Goal: Transaction & Acquisition: Purchase product/service

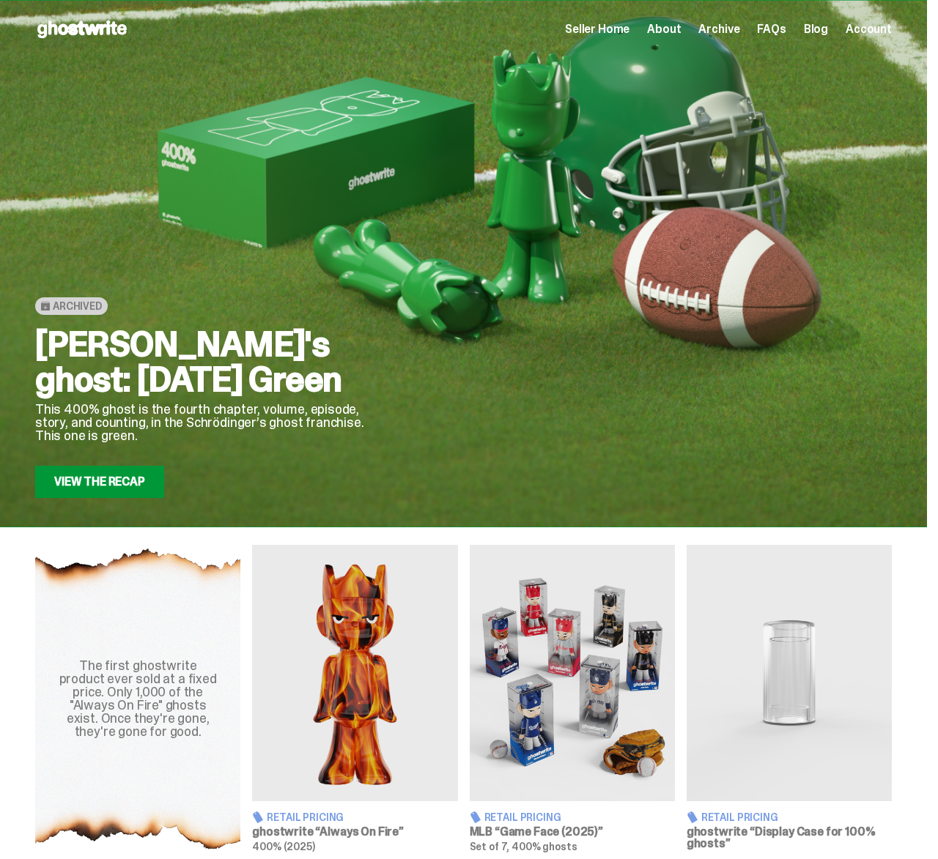
click at [87, 493] on link "View the Recap" at bounding box center [99, 482] width 129 height 32
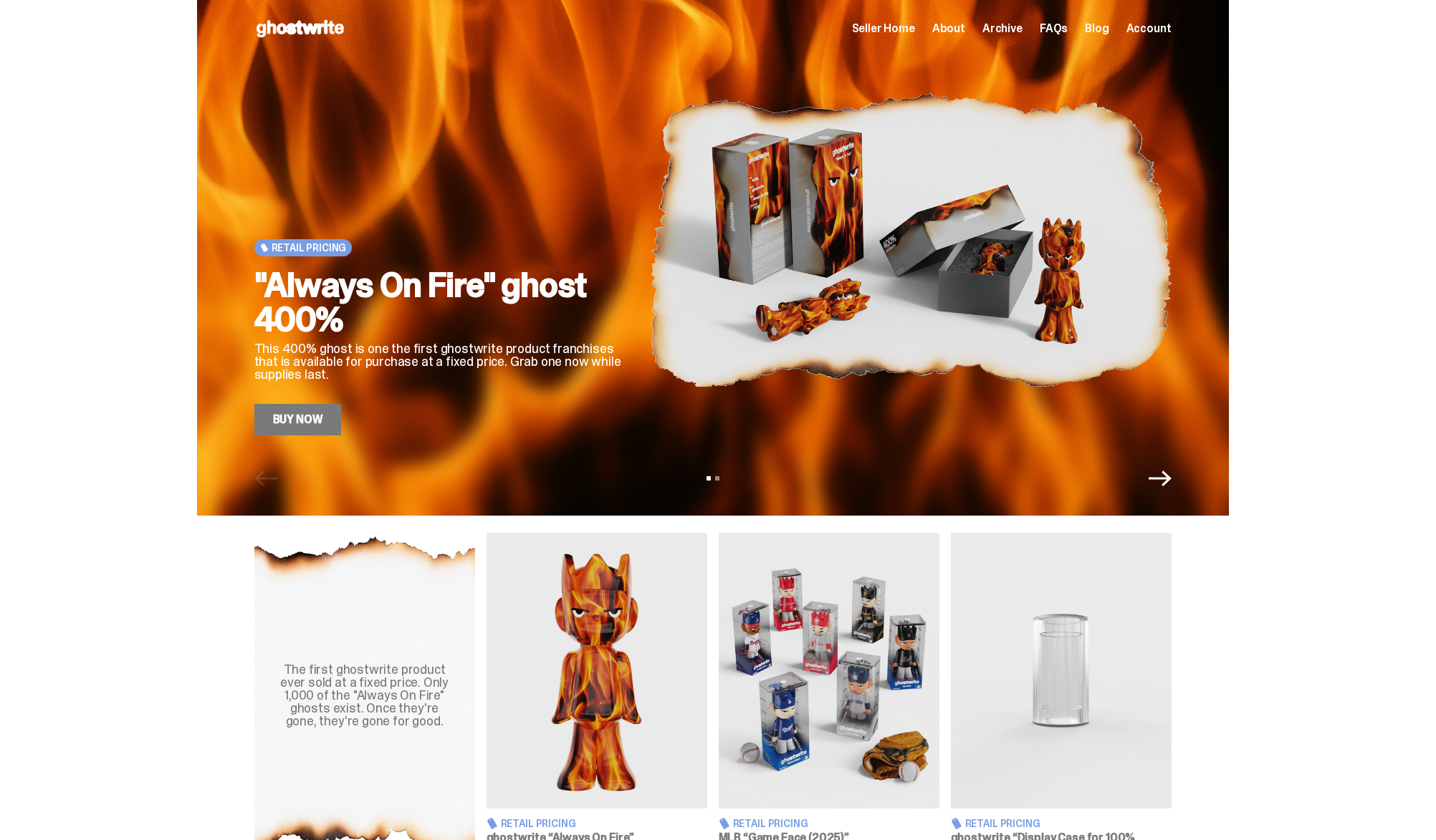
click at [1162, 481] on icon "Next" at bounding box center [1159, 478] width 22 height 22
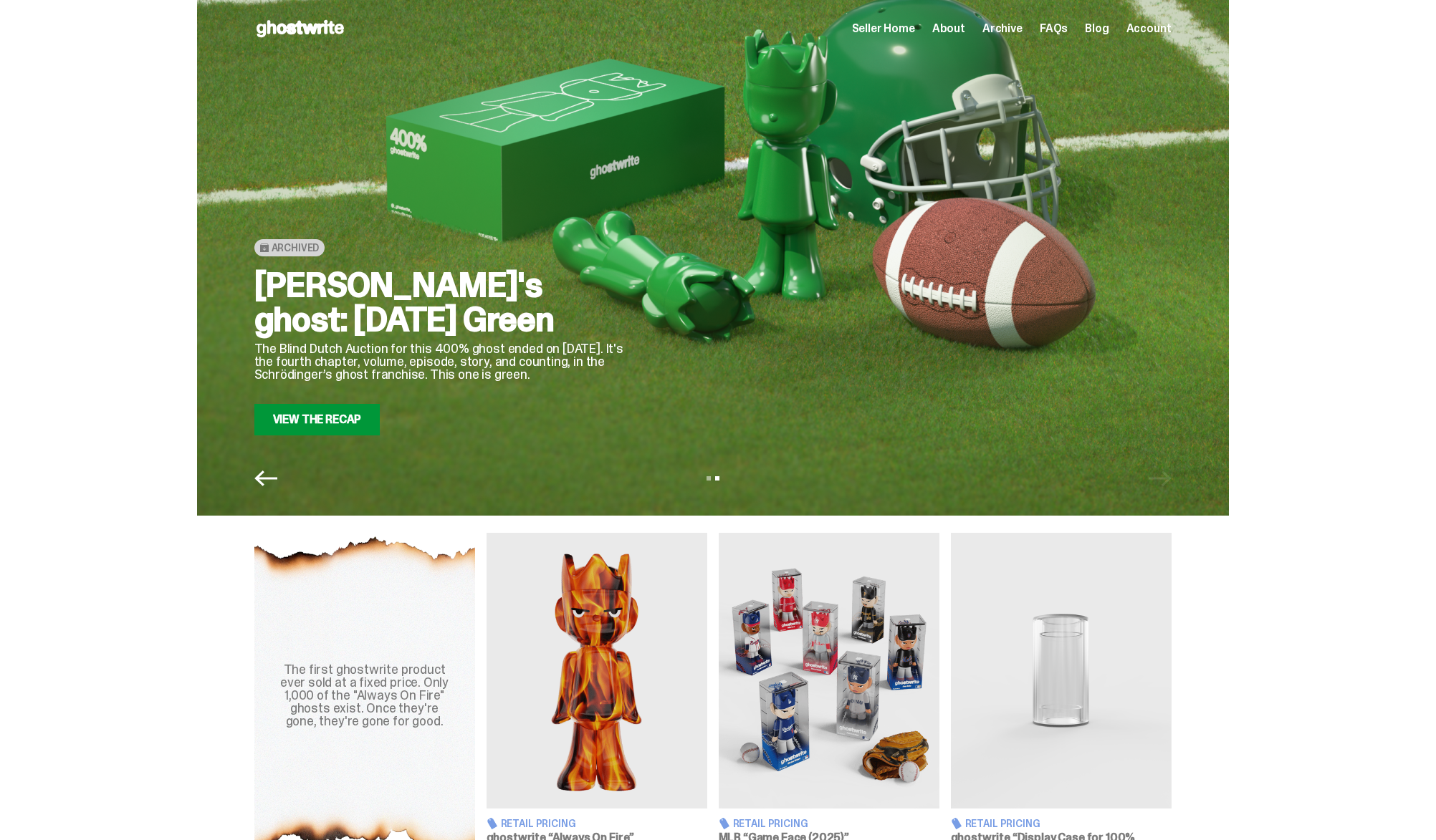
click at [278, 484] on icon "Previous" at bounding box center [265, 478] width 22 height 22
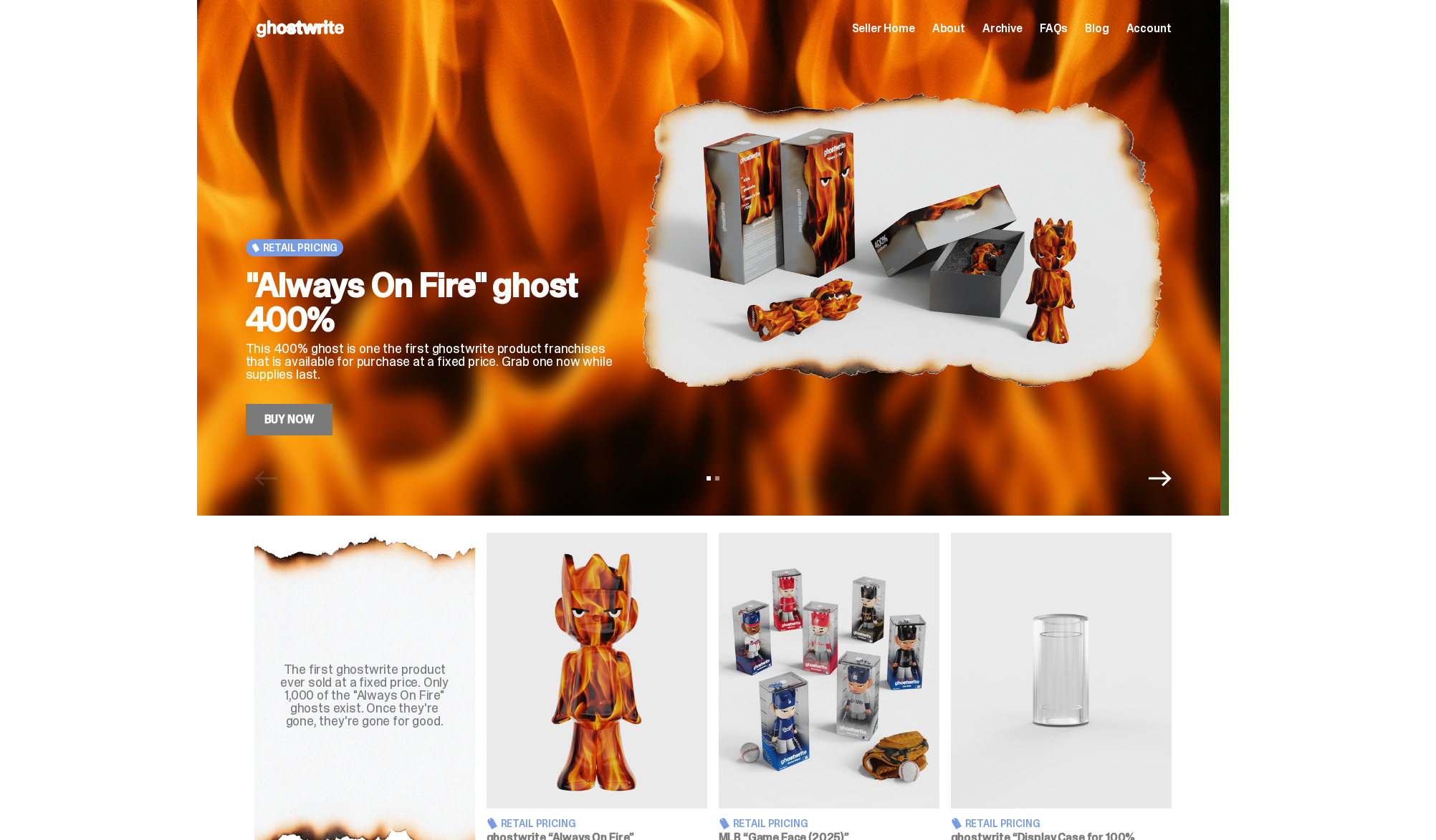
click at [664, 155] on img at bounding box center [902, 240] width 521 height 391
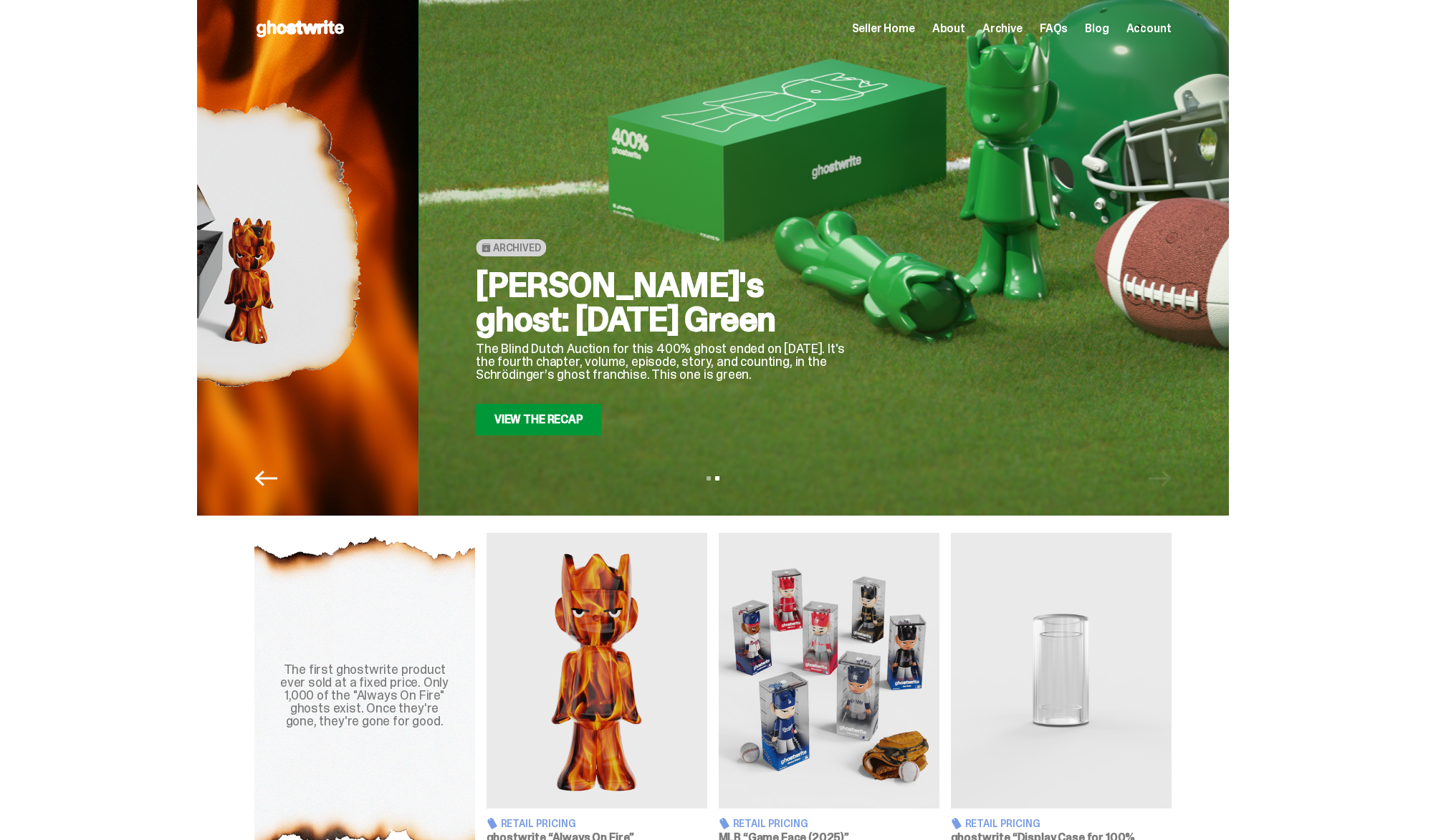
click at [886, 165] on div at bounding box center [1132, 240] width 521 height 391
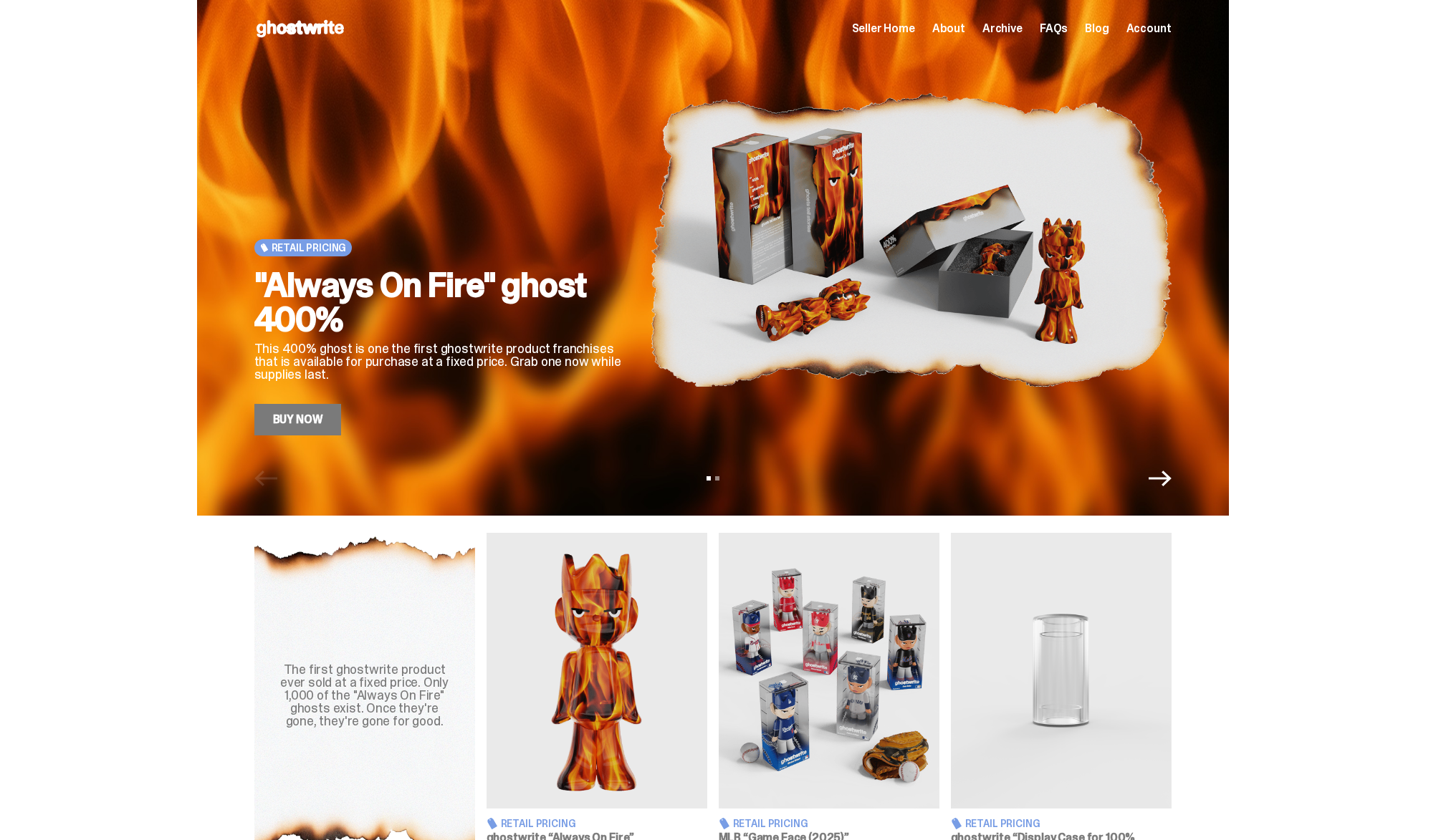
click at [341, 417] on link "Buy Now" at bounding box center [297, 420] width 87 height 31
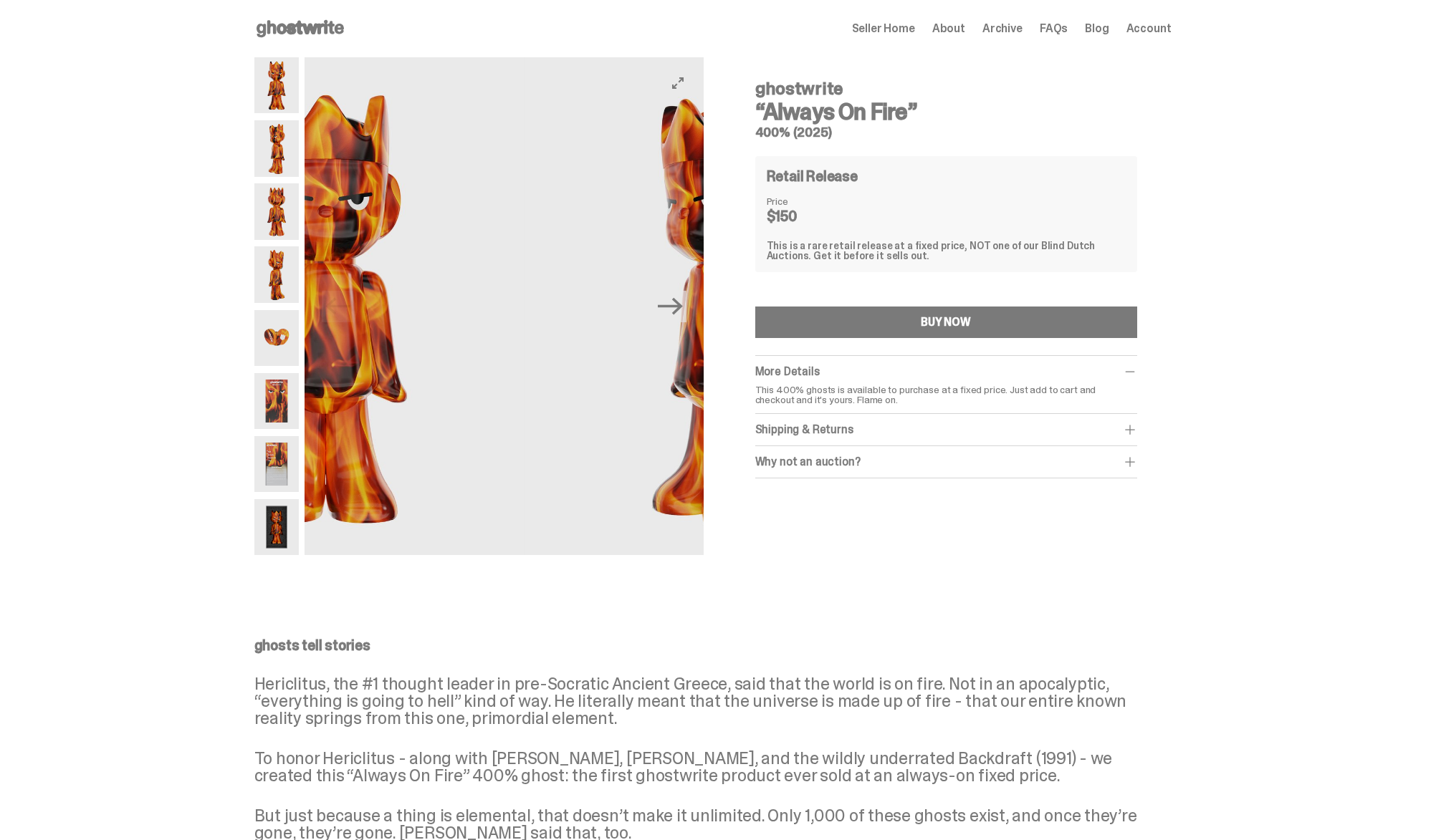
click at [256, 297] on div "ghostwrite “Always On Fire” 400% (2025) Previous Next ghostwrite “Always On Fir…" at bounding box center [712, 314] width 1425 height 512
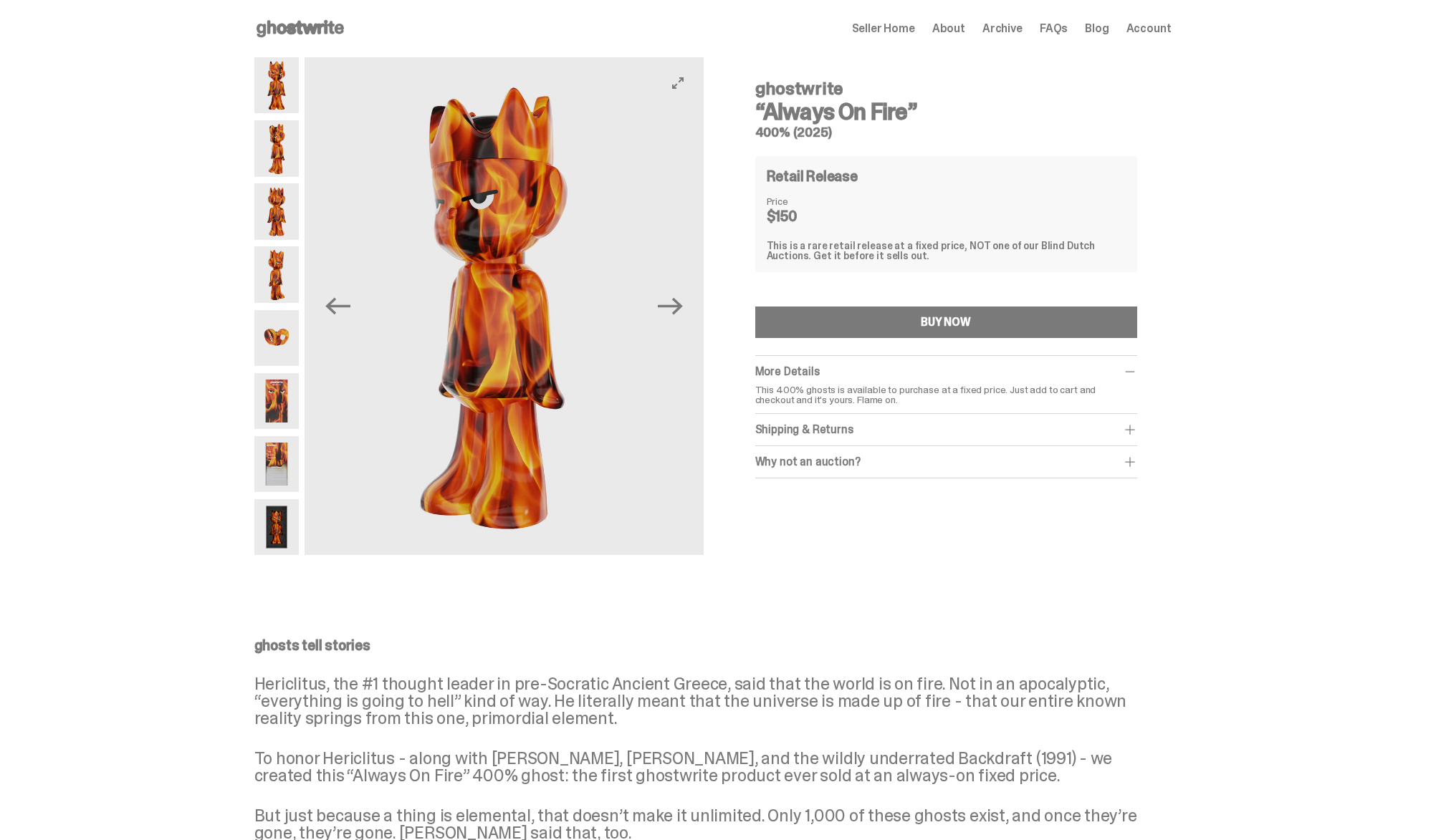
click at [386, 276] on img at bounding box center [492, 306] width 398 height 498
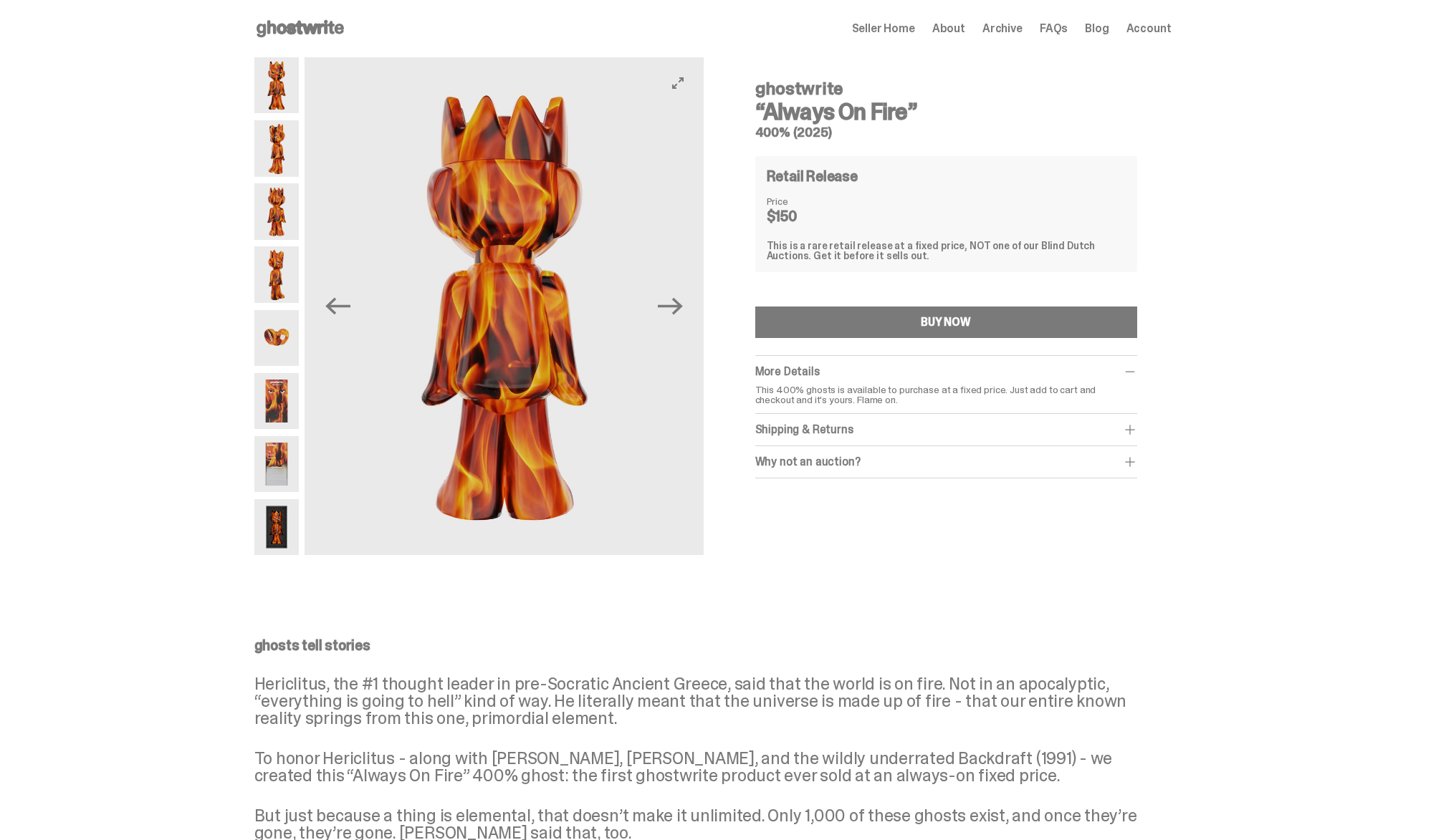
click at [377, 289] on img at bounding box center [503, 306] width 398 height 498
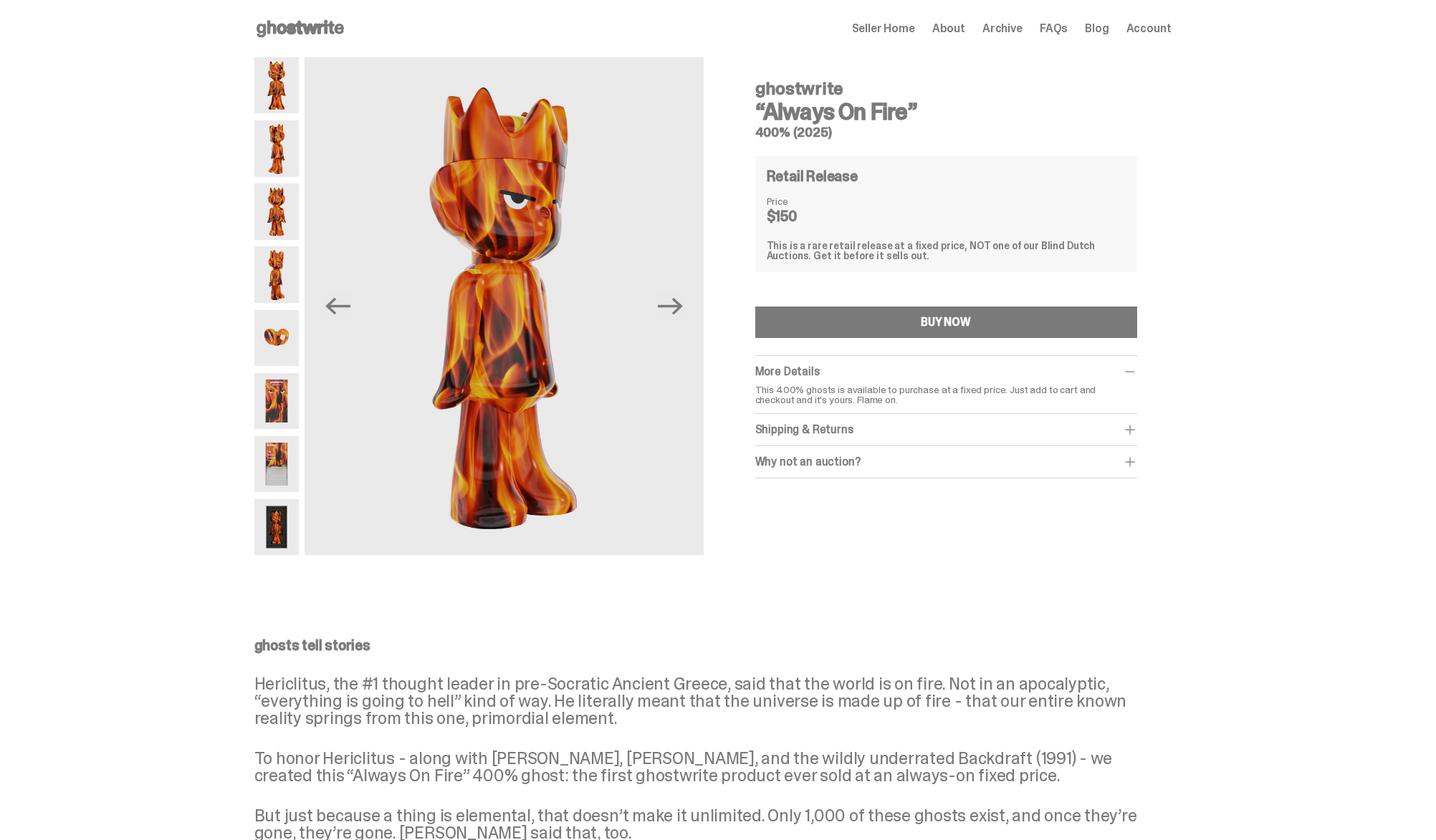
click at [286, 513] on img at bounding box center [277, 527] width 45 height 56
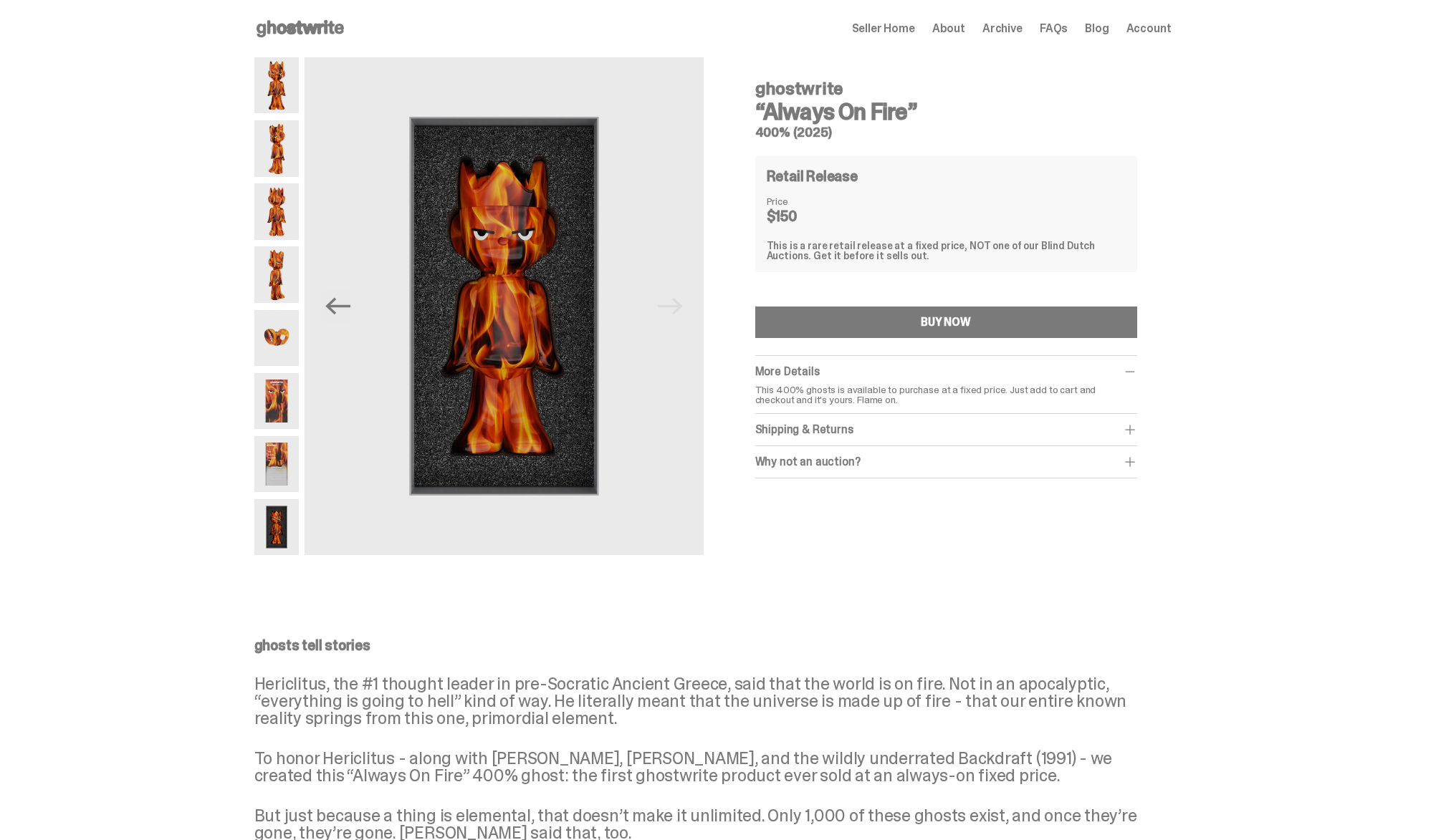
click at [290, 339] on img at bounding box center [277, 337] width 45 height 56
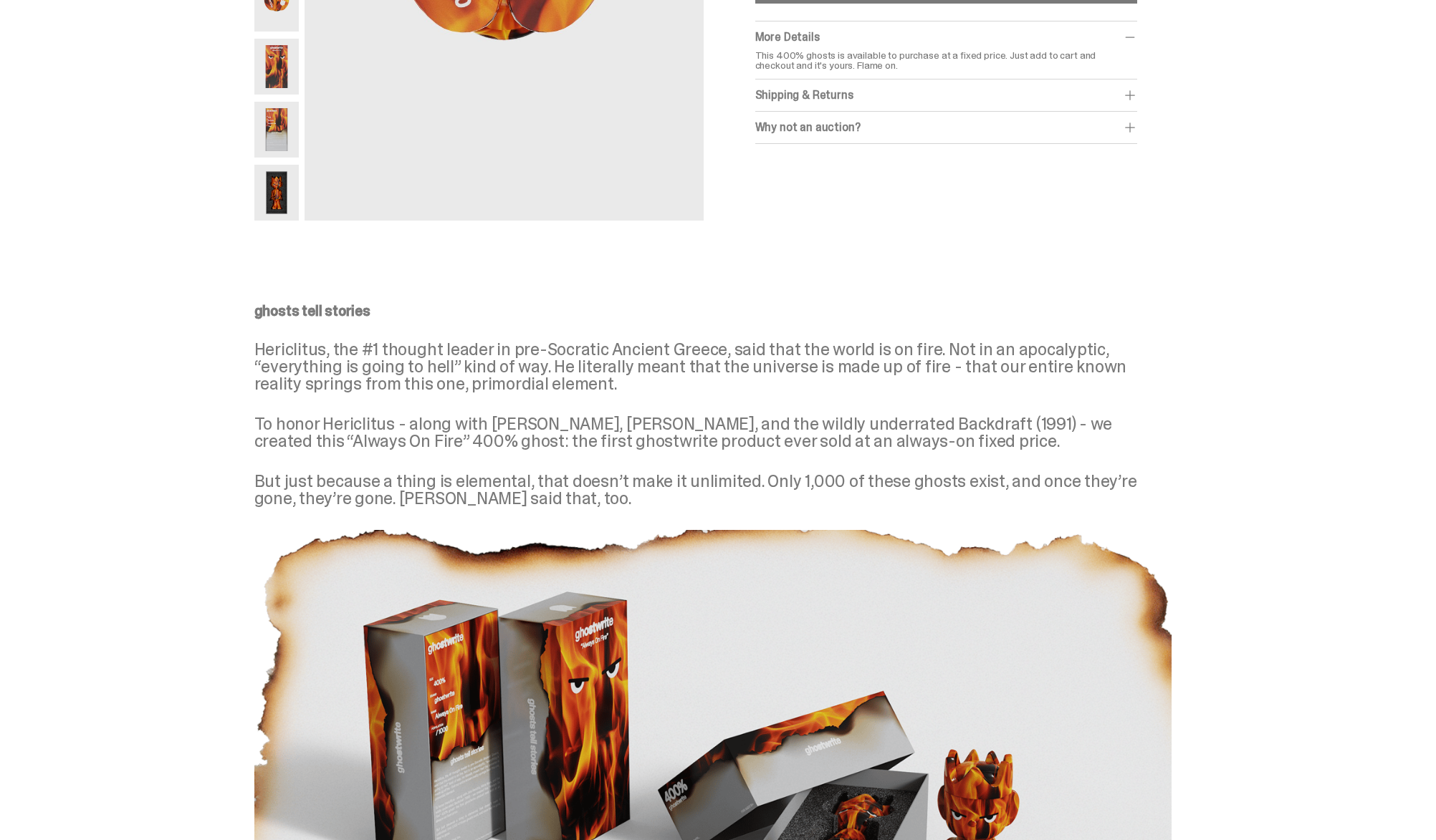
scroll to position [235, 0]
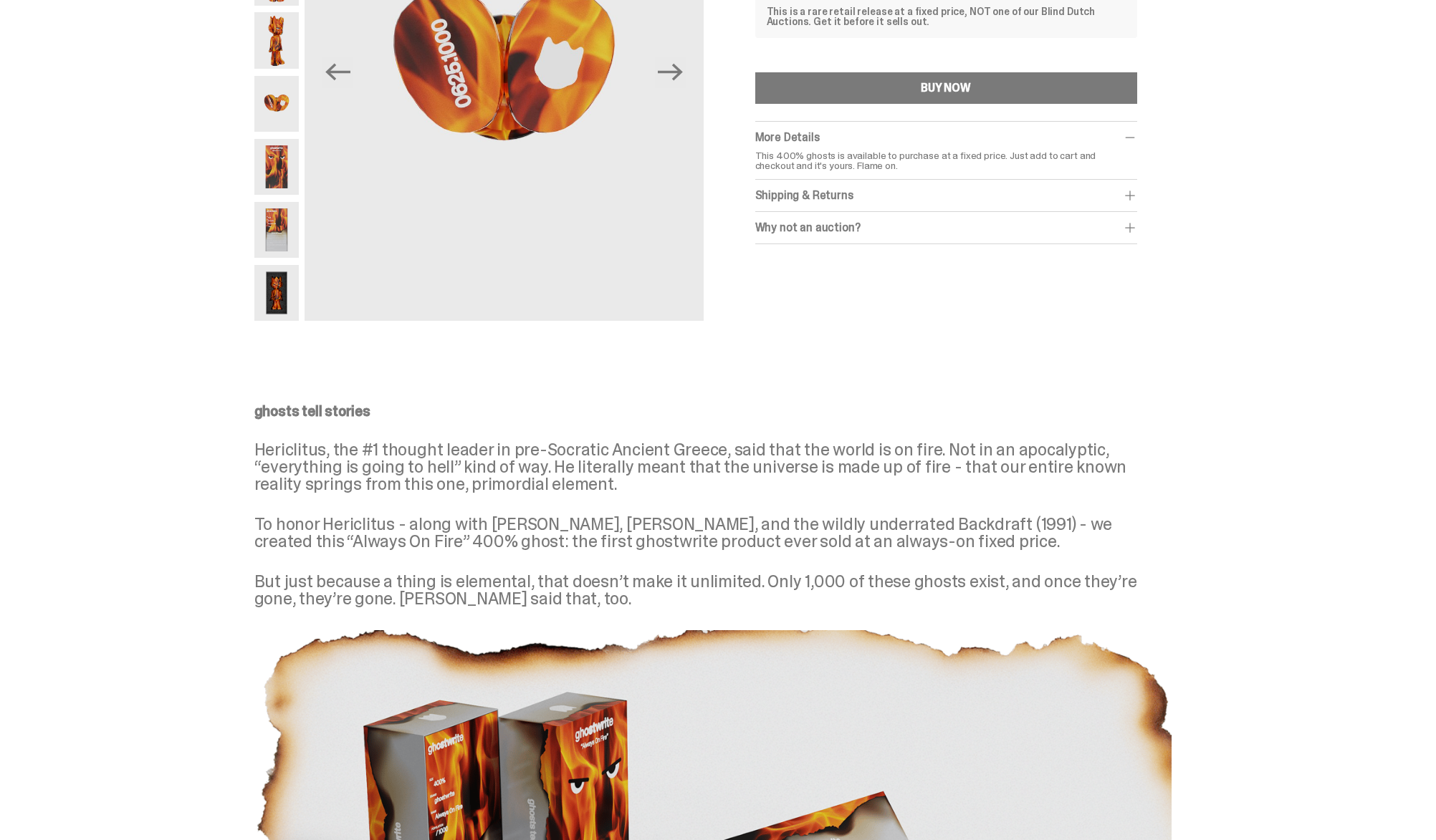
click at [289, 329] on div "Previous Next ghostwrite “Always On Fire” 400% (2025) Retail Release Price $150…" at bounding box center [713, 79] width 918 height 512
click at [289, 315] on img at bounding box center [277, 292] width 45 height 56
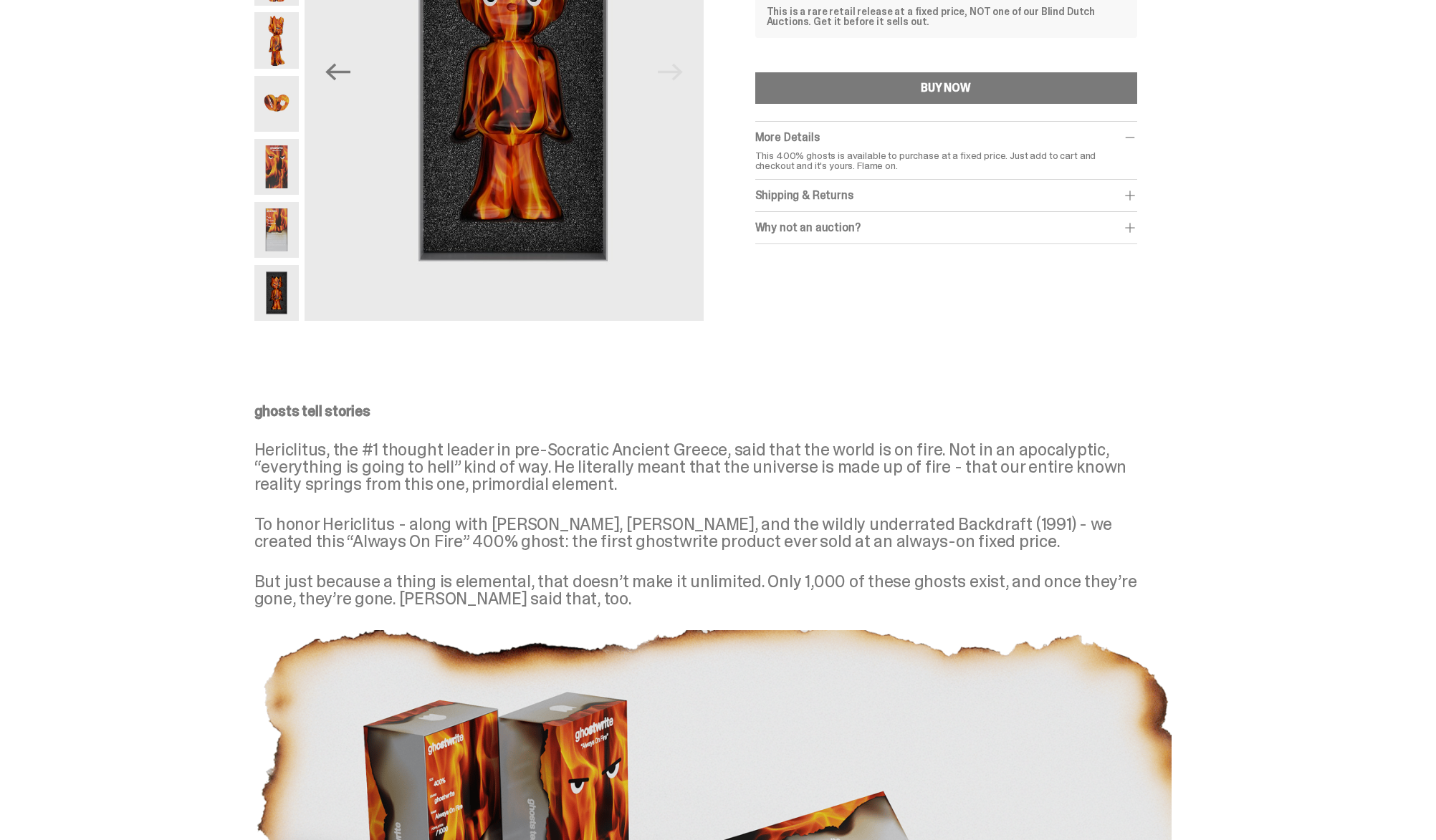
click at [280, 240] on img at bounding box center [277, 230] width 45 height 56
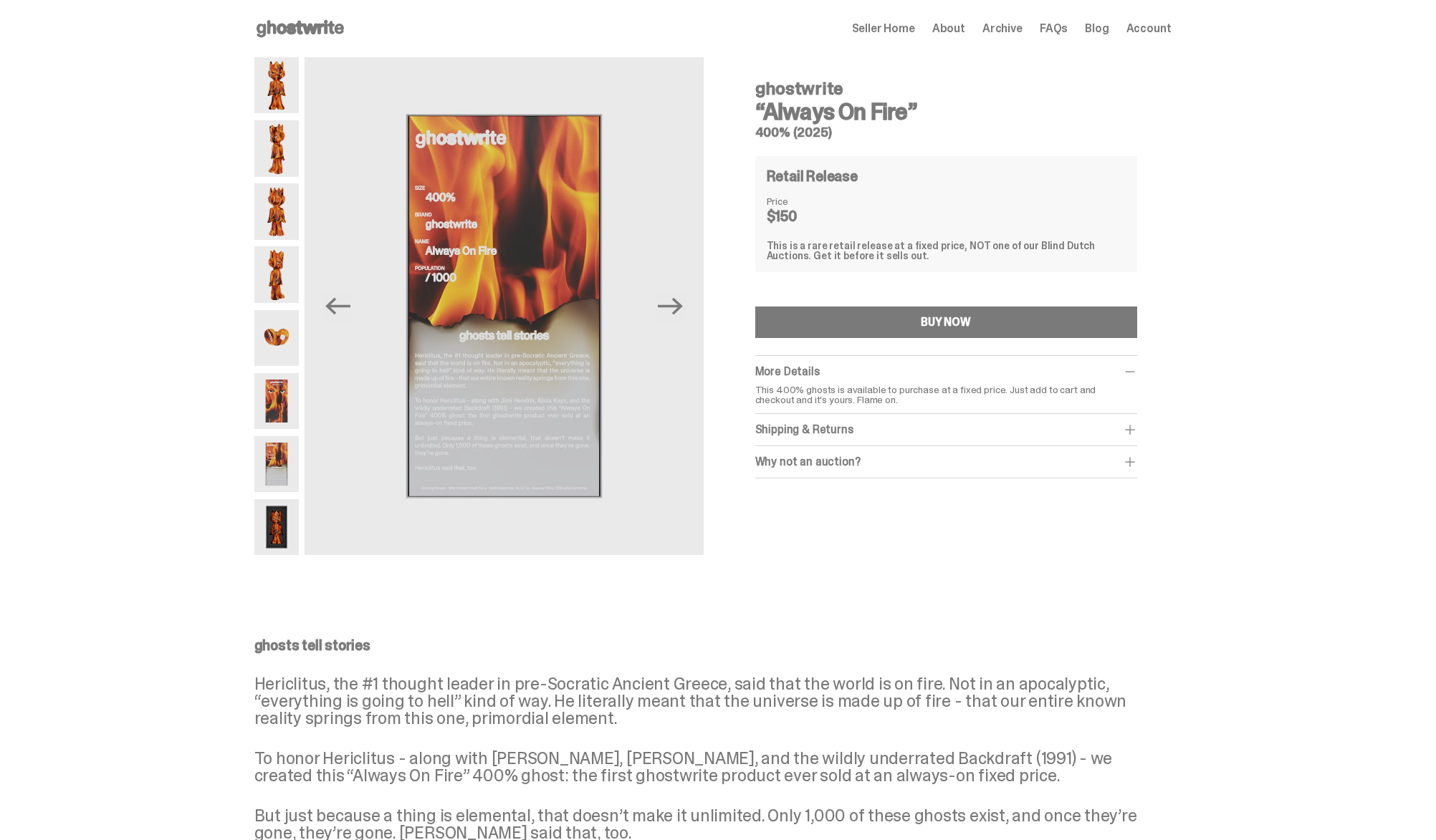
click at [286, 95] on img at bounding box center [277, 85] width 45 height 56
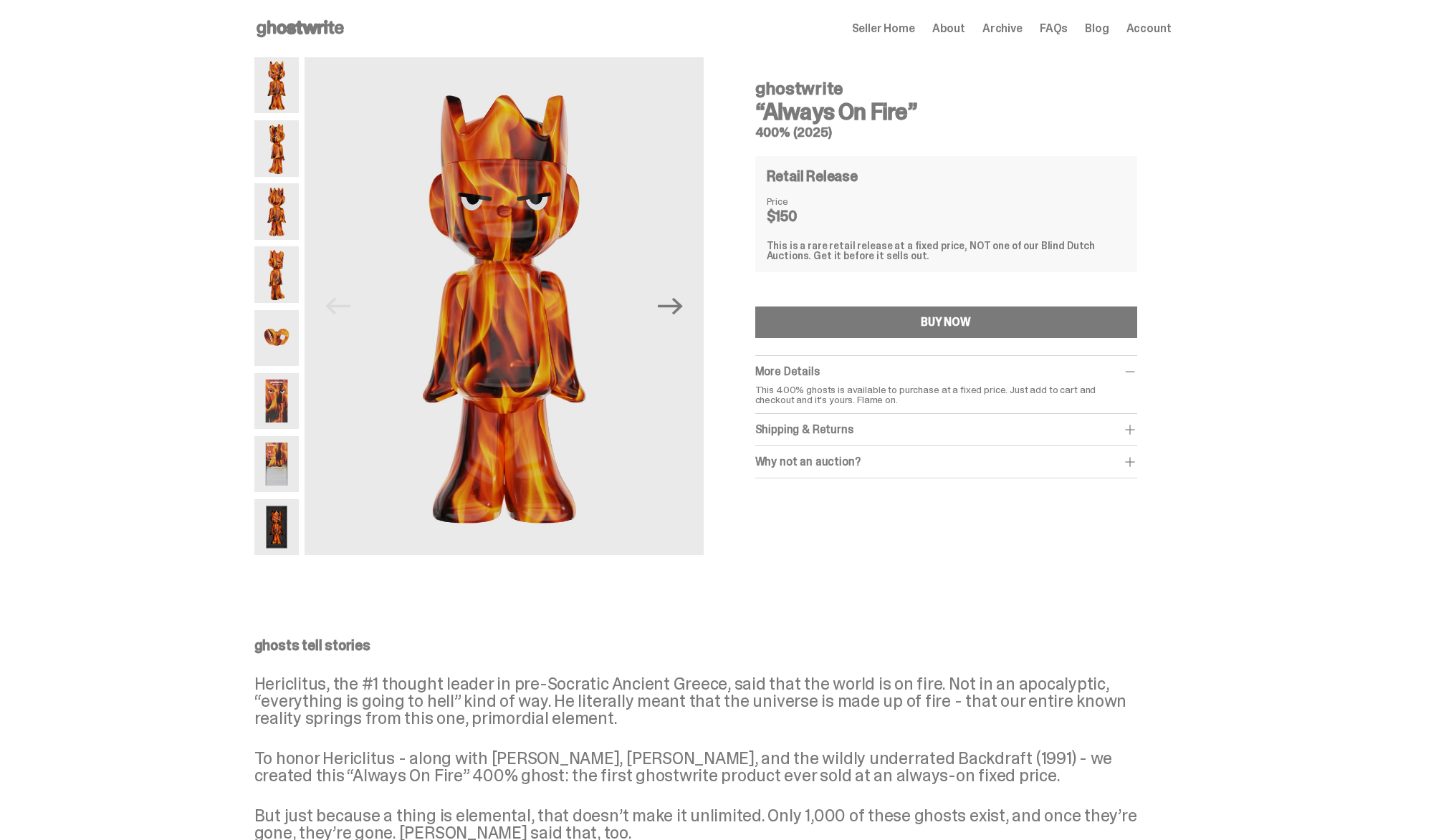
click at [286, 118] on div at bounding box center [277, 306] width 45 height 498
click at [286, 141] on img at bounding box center [277, 148] width 45 height 56
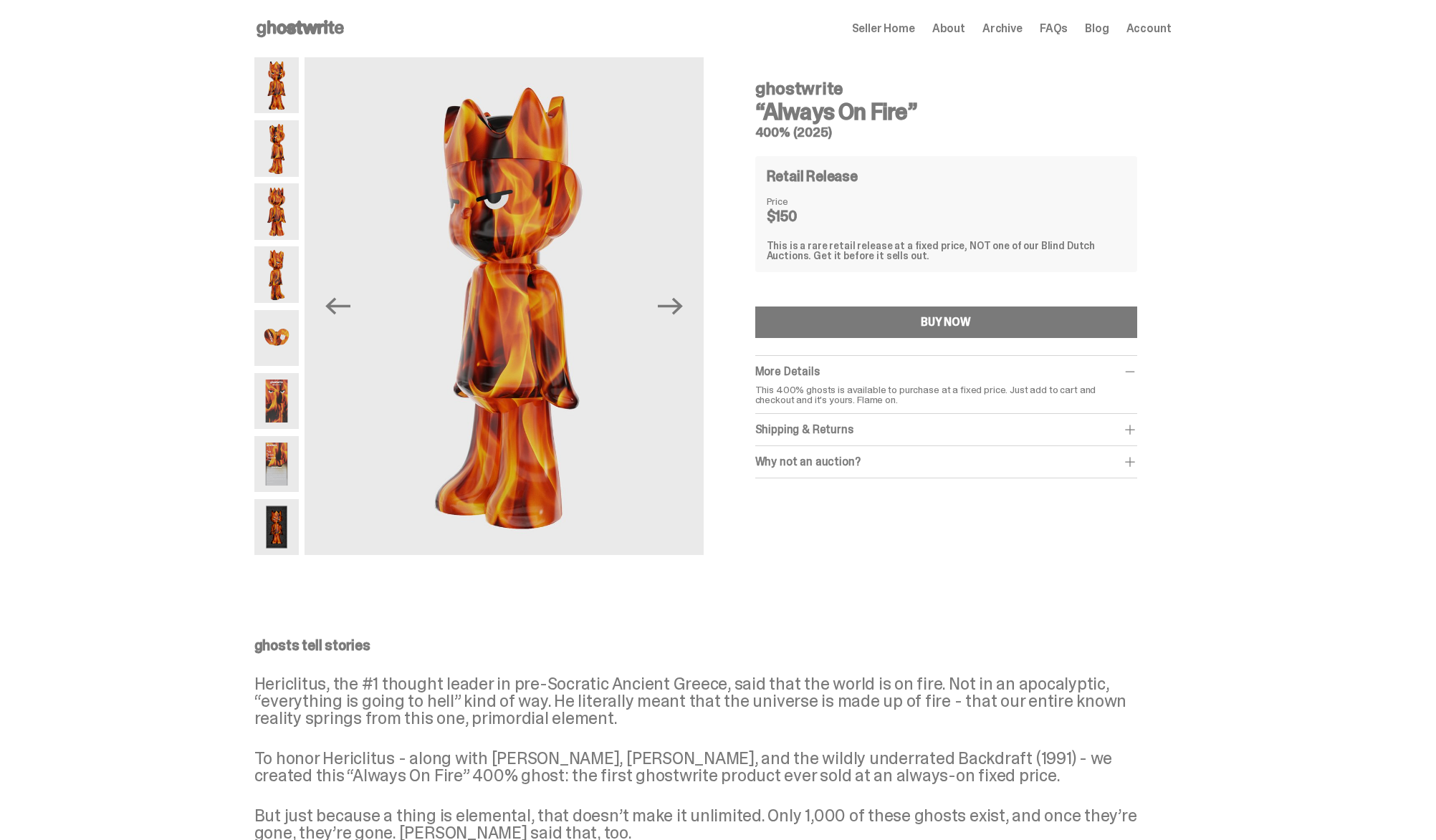
click at [283, 199] on img at bounding box center [277, 211] width 45 height 56
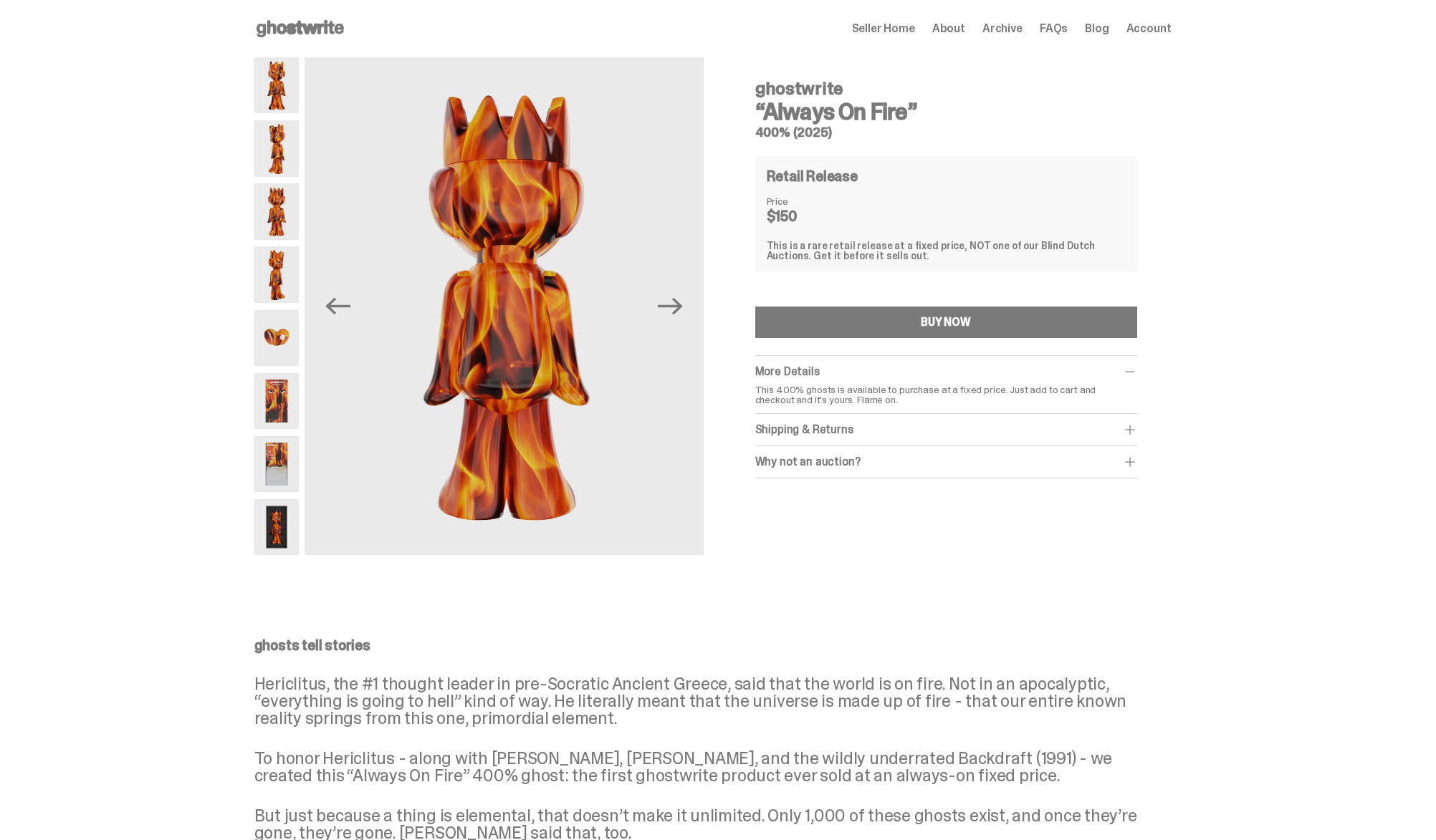
click at [286, 260] on img at bounding box center [277, 274] width 45 height 56
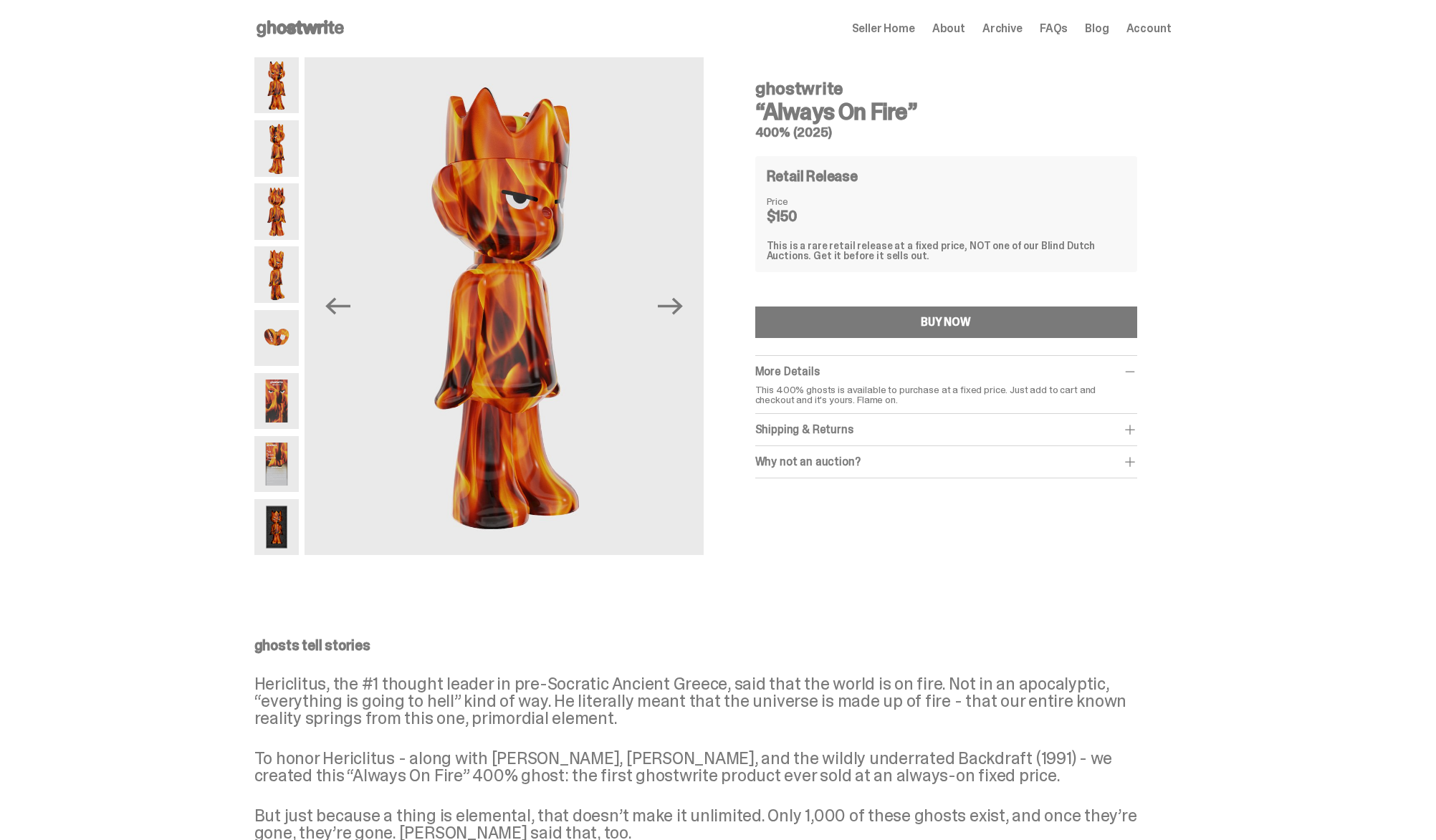
click at [293, 320] on img at bounding box center [277, 337] width 45 height 56
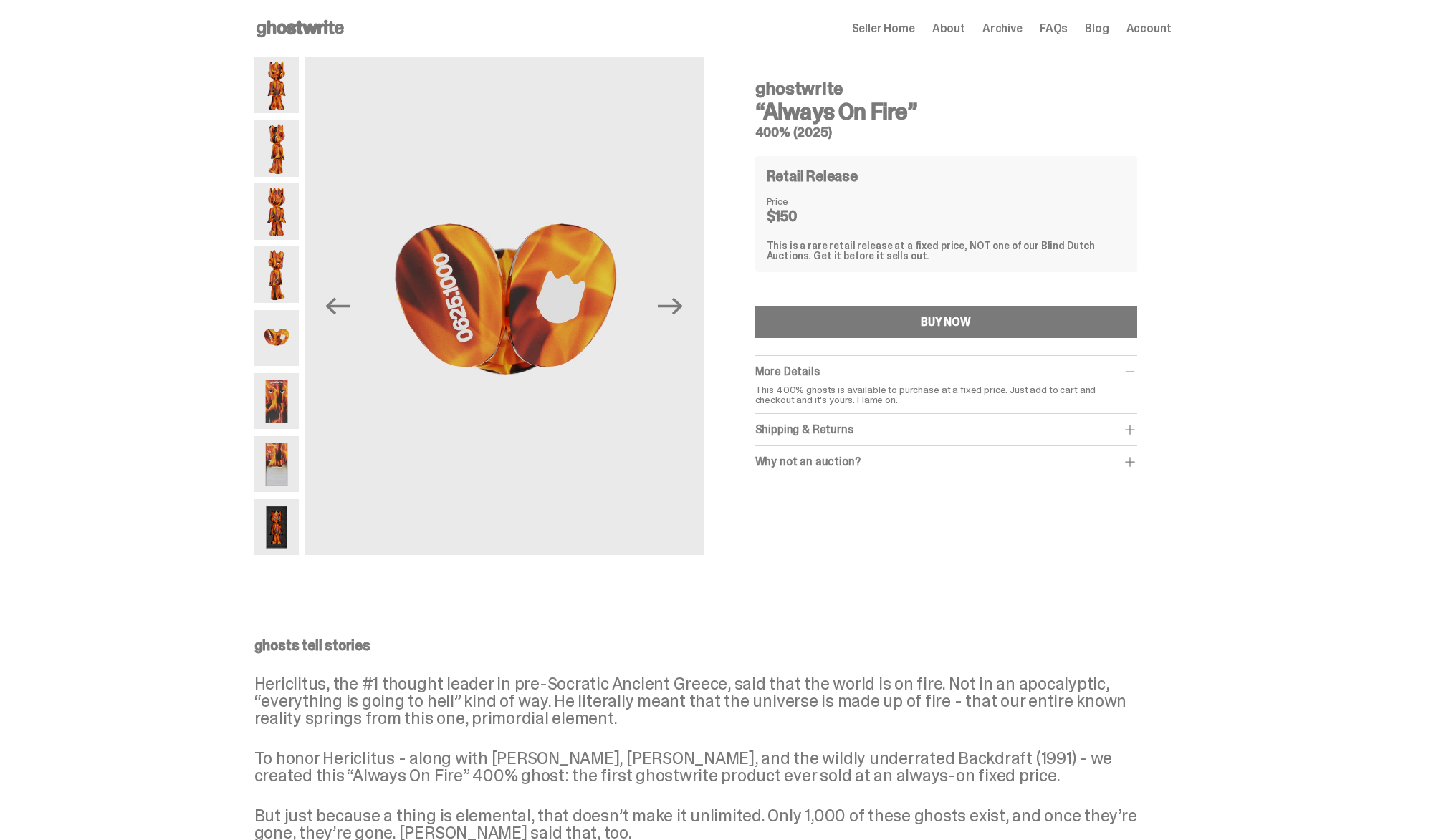
click at [292, 385] on img at bounding box center [277, 401] width 45 height 56
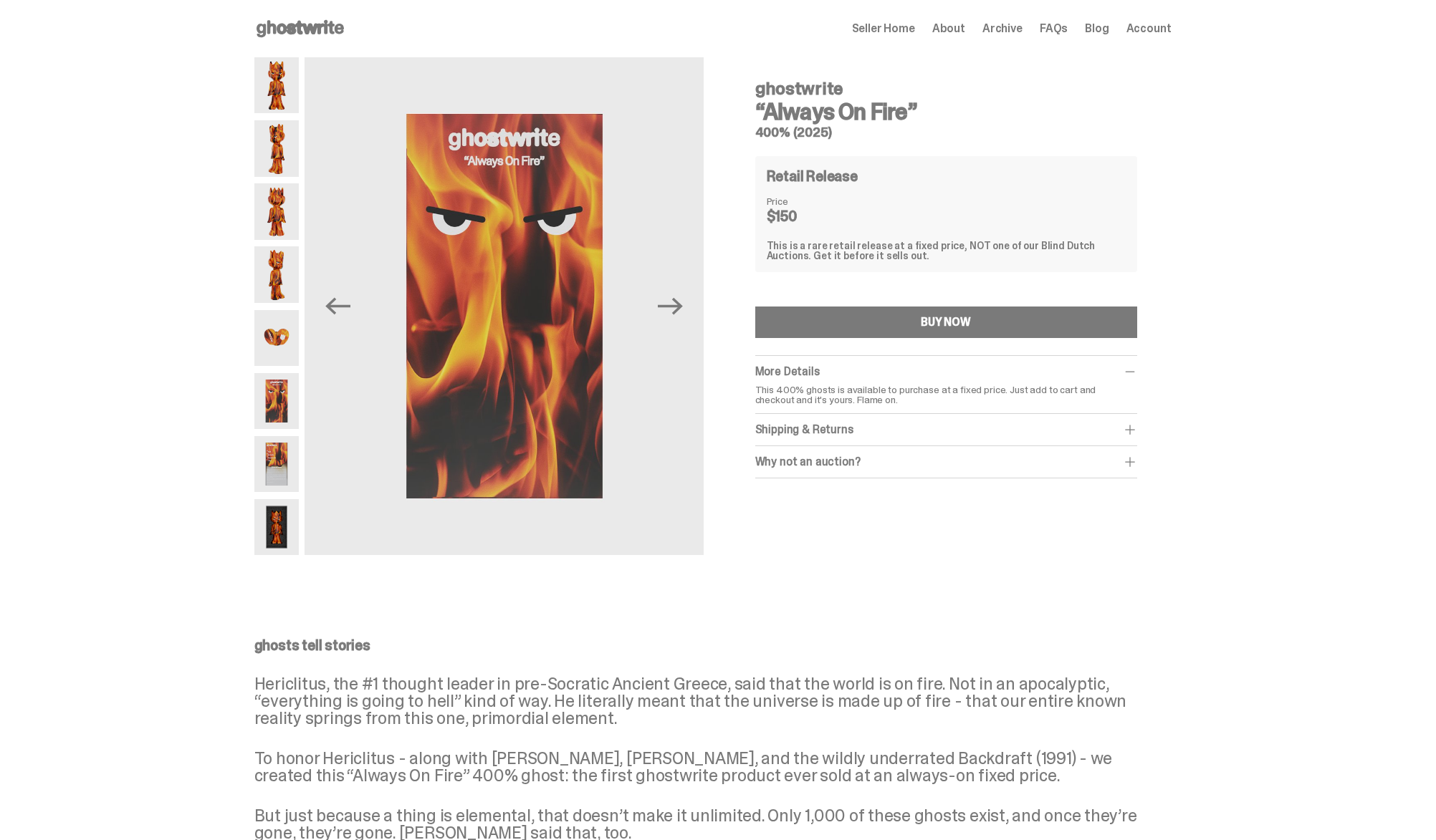
click at [287, 463] on img at bounding box center [277, 464] width 45 height 56
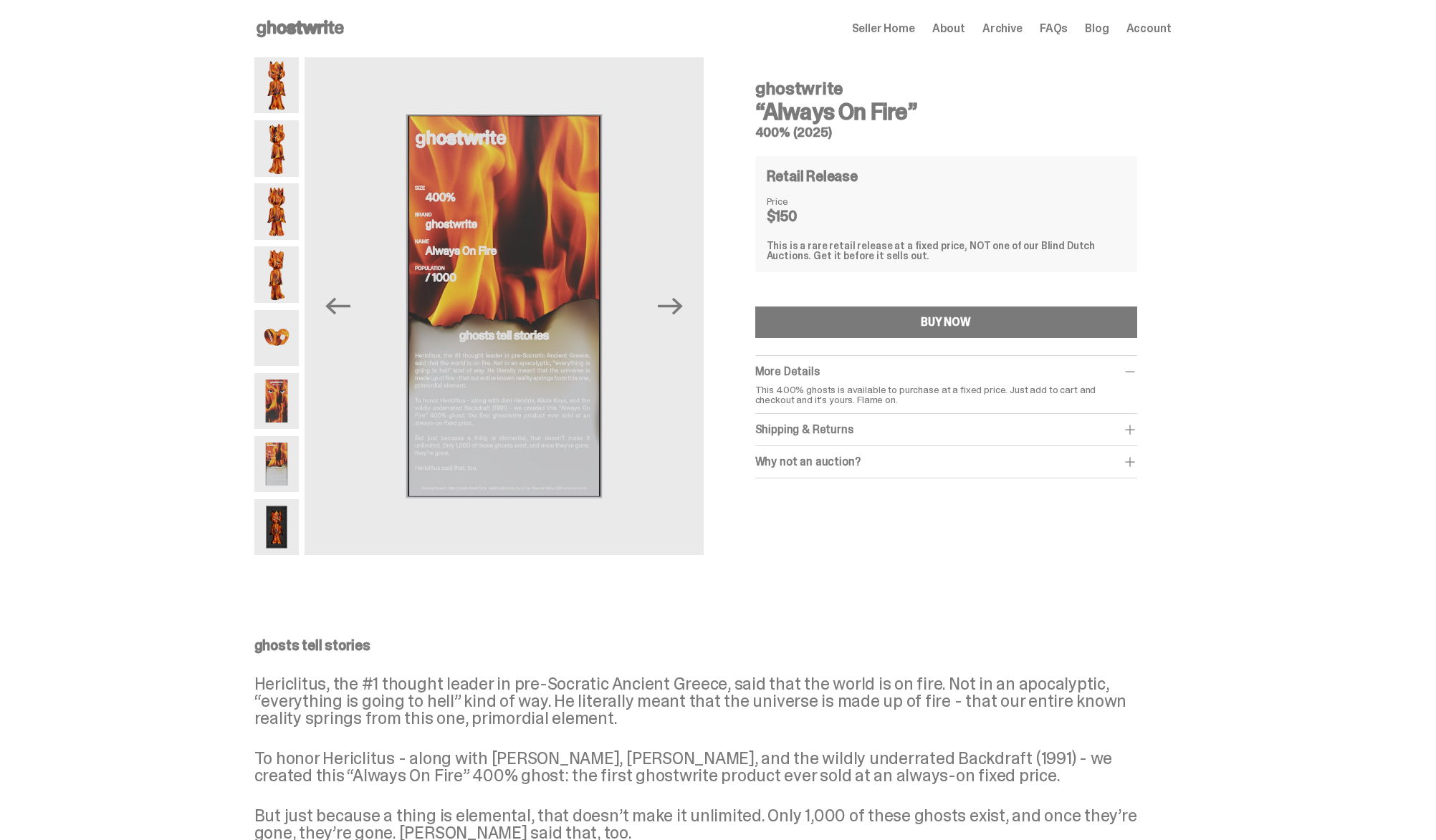
click at [290, 521] on img at bounding box center [277, 527] width 45 height 56
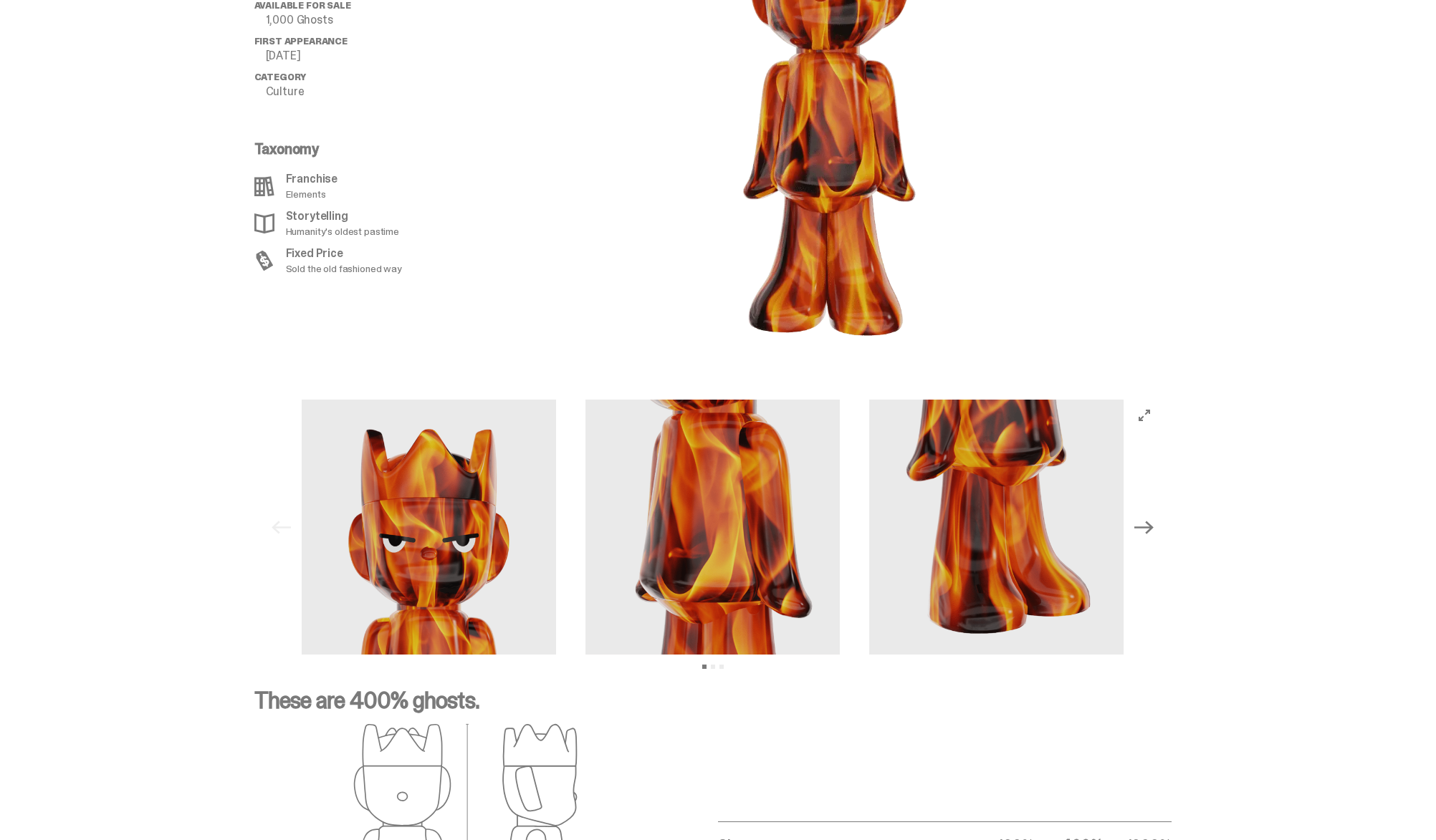
scroll to position [1670, 0]
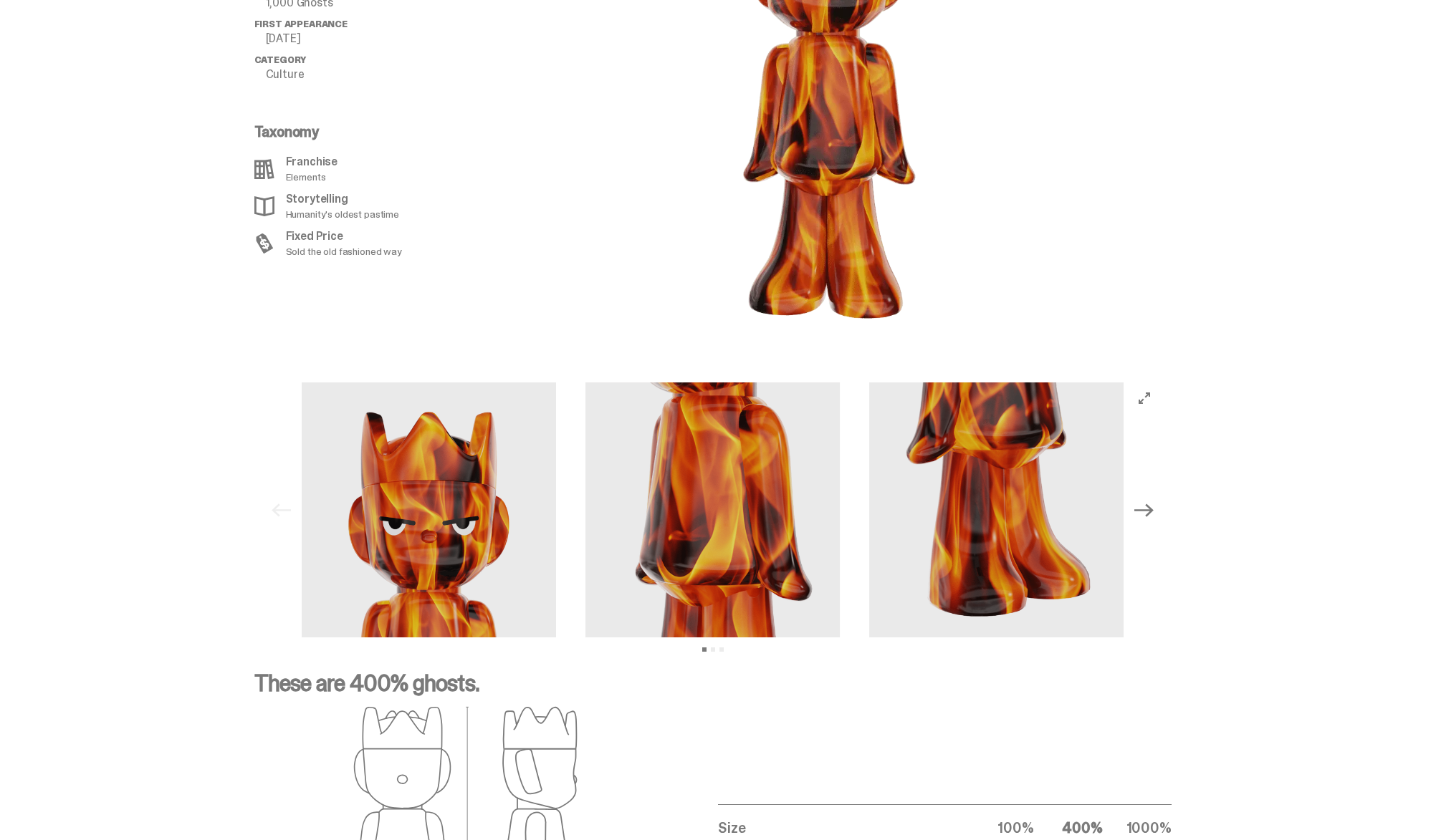
click at [586, 559] on img at bounding box center [713, 509] width 255 height 255
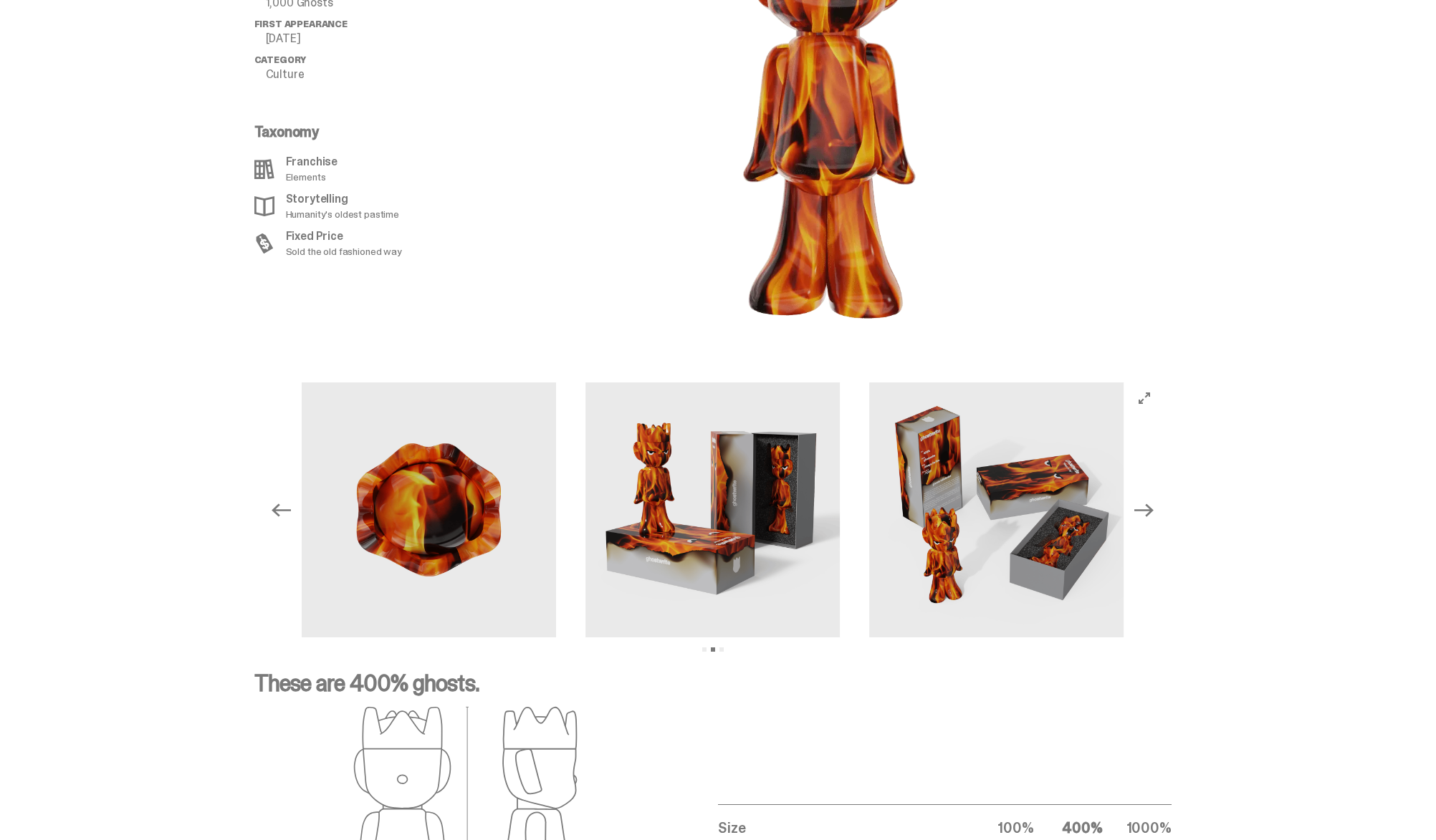
click at [586, 533] on img at bounding box center [713, 509] width 255 height 255
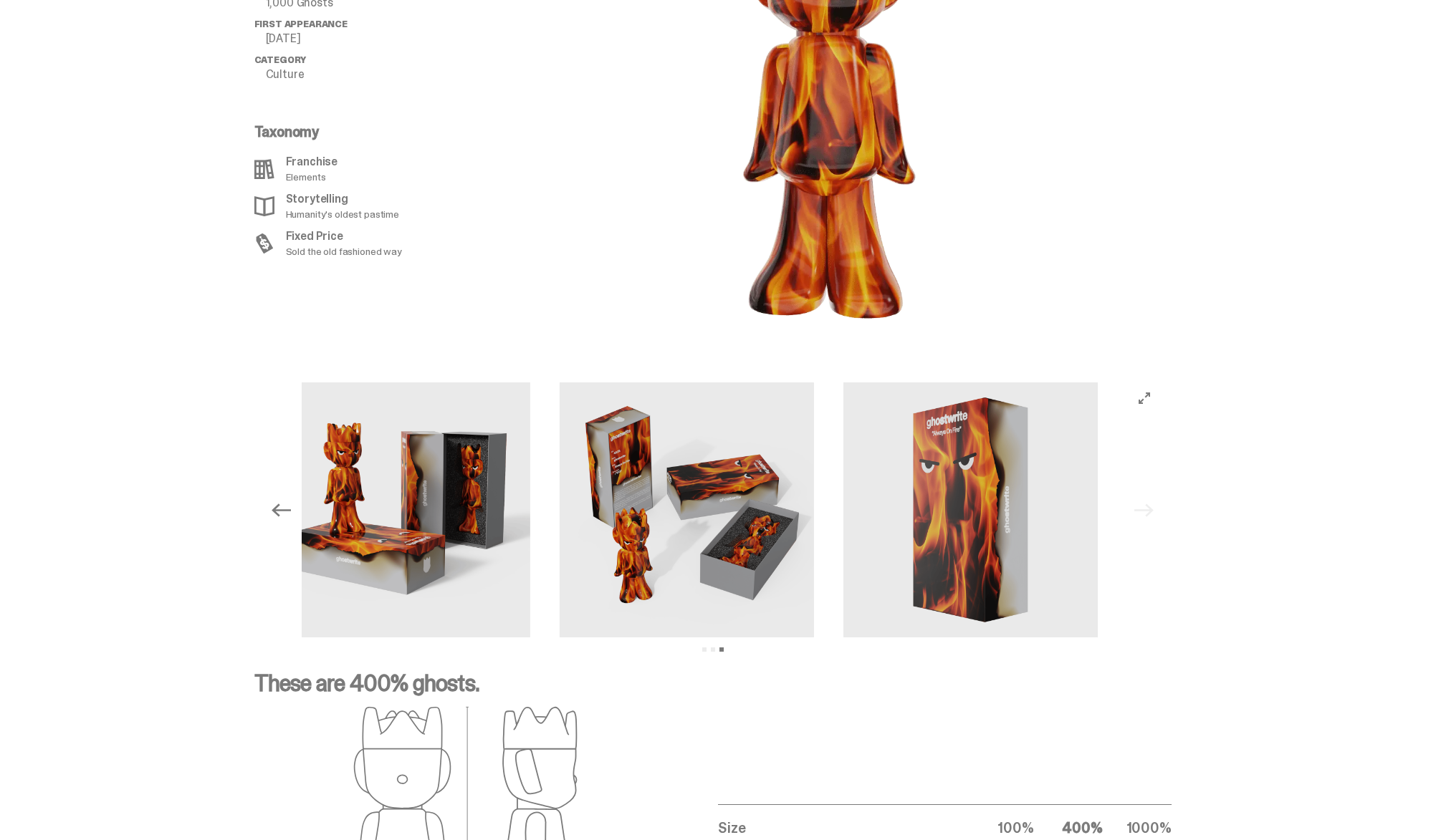
click at [661, 507] on img at bounding box center [686, 509] width 255 height 255
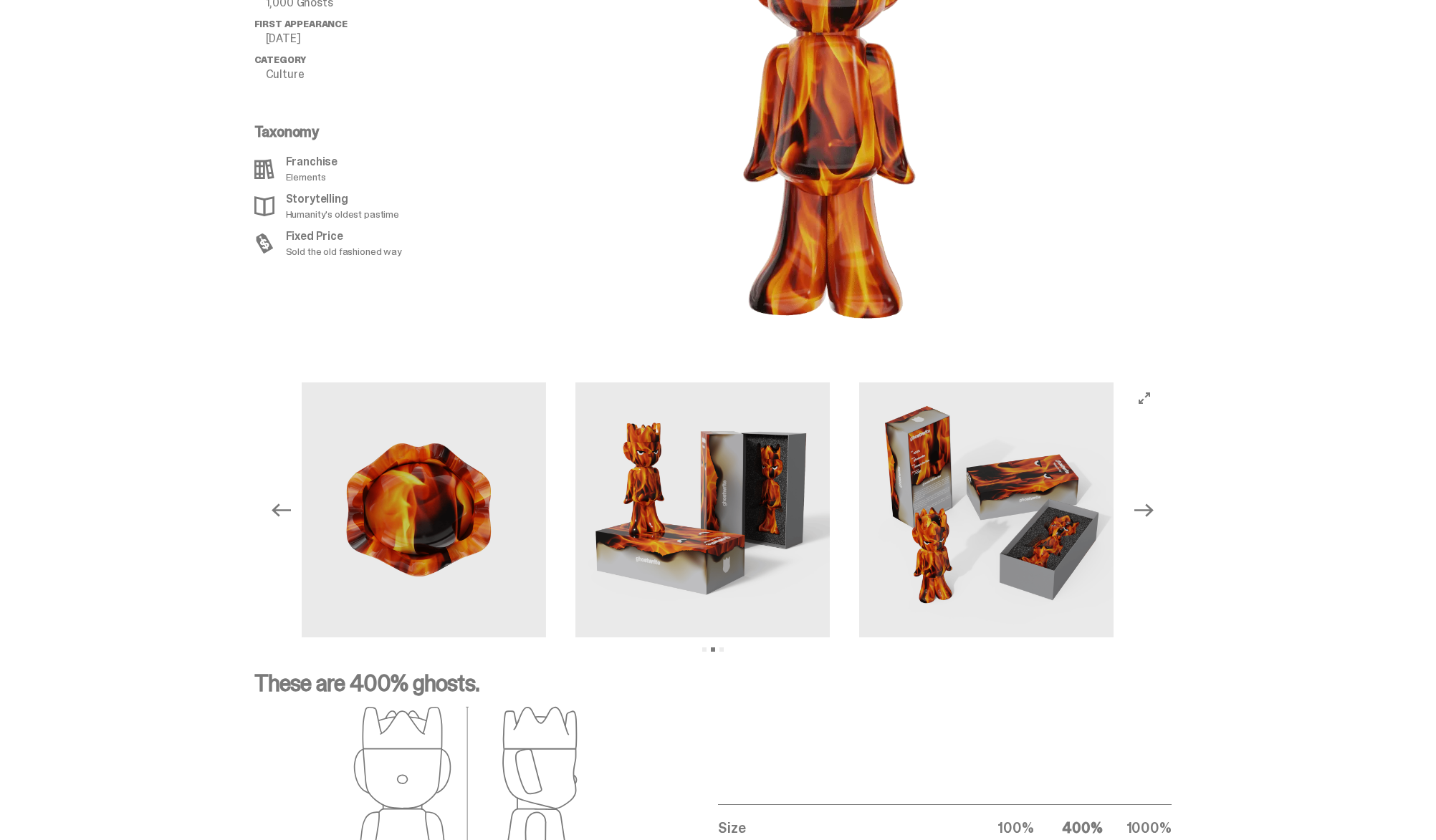
click at [830, 528] on img at bounding box center [702, 509] width 255 height 255
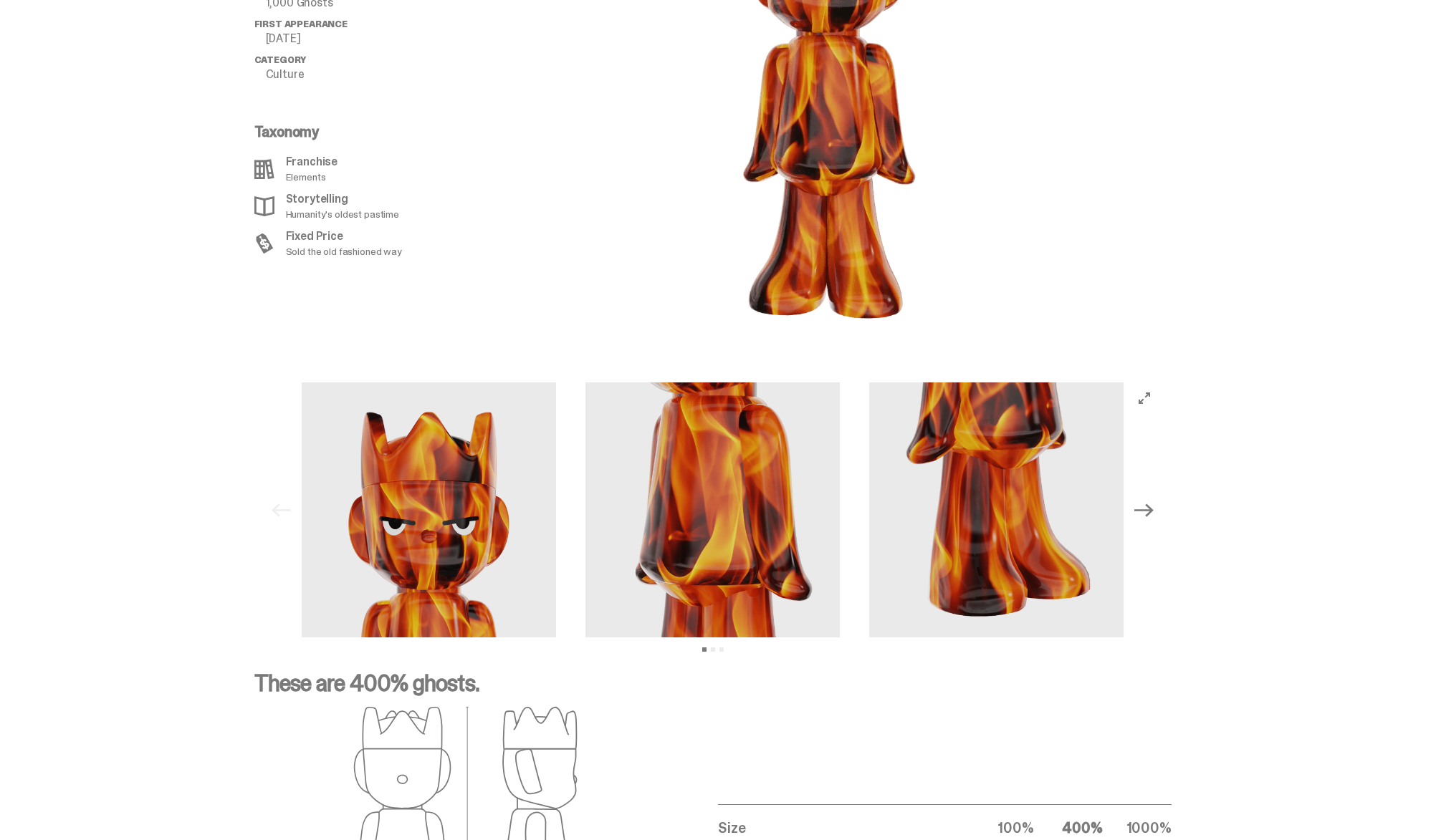
click at [1207, 535] on div "Previous Next View slide 1 View slide 2 View slide 3" at bounding box center [712, 509] width 1425 height 255
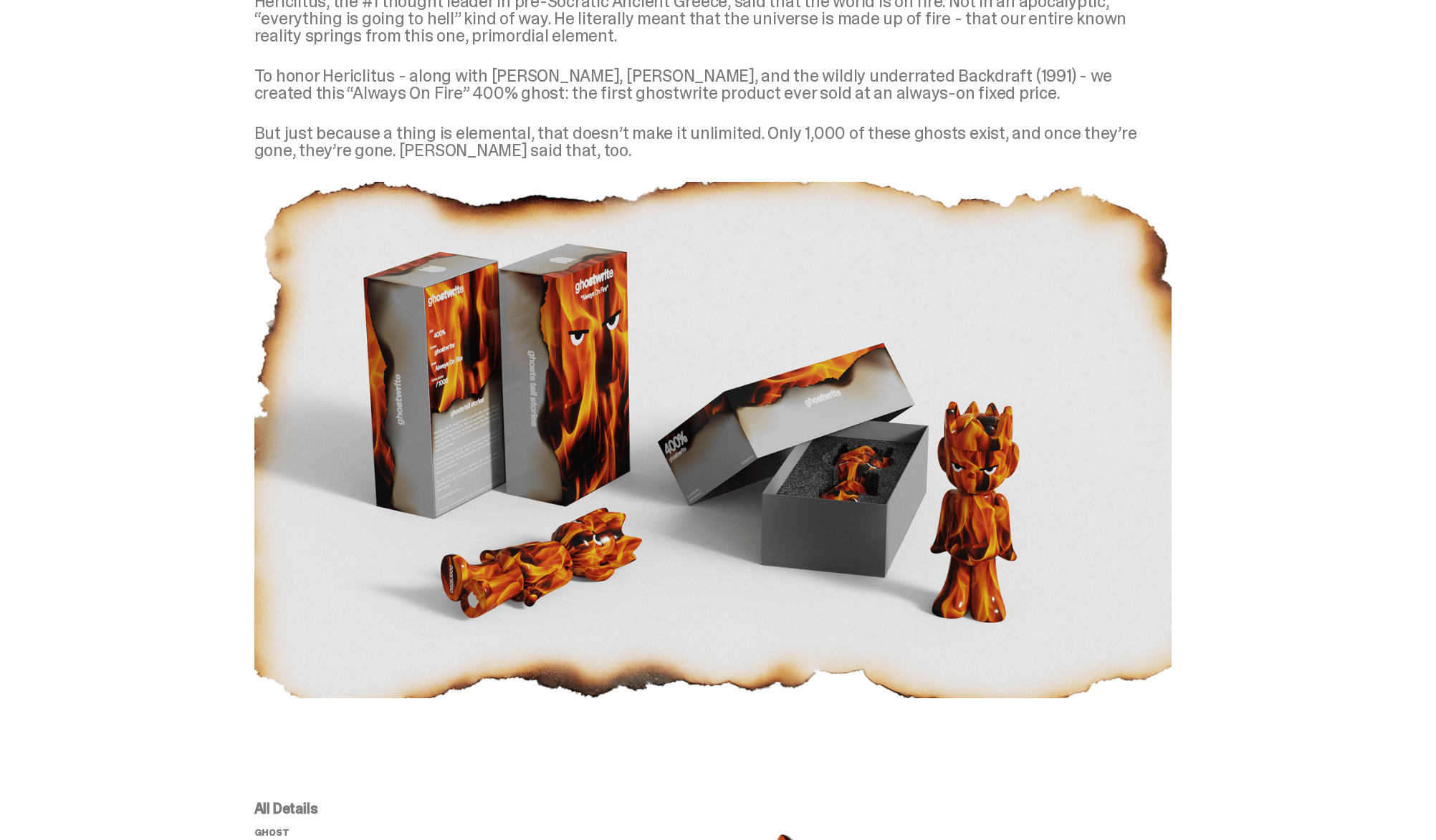
scroll to position [0, 0]
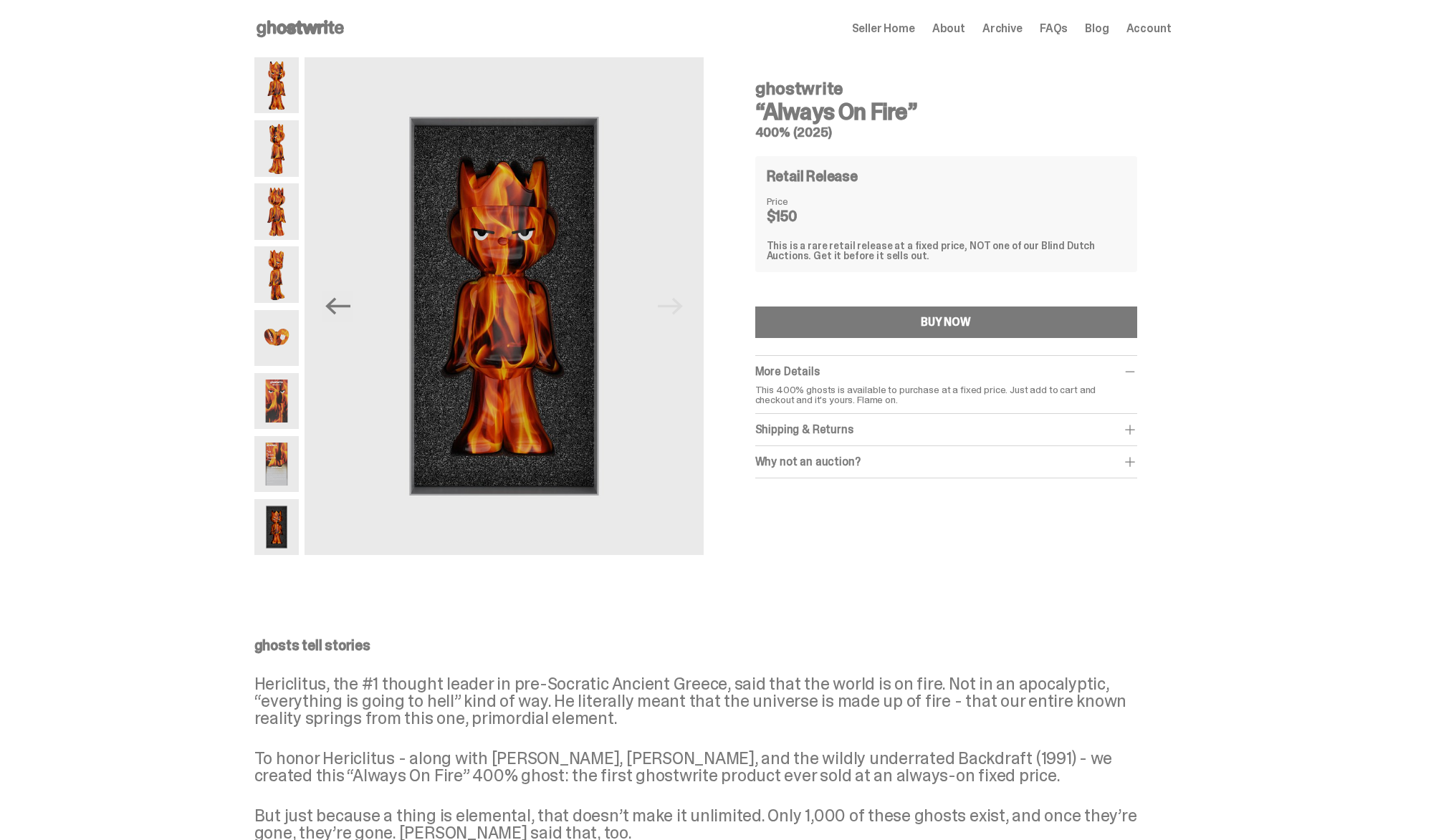
click at [923, 340] on div "ghostwrite “Always On Fire” 400% (2025) Retail Release Price $150 This is a rar…" at bounding box center [946, 273] width 381 height 410
click at [941, 320] on div "BUY NOW" at bounding box center [945, 323] width 50 height 12
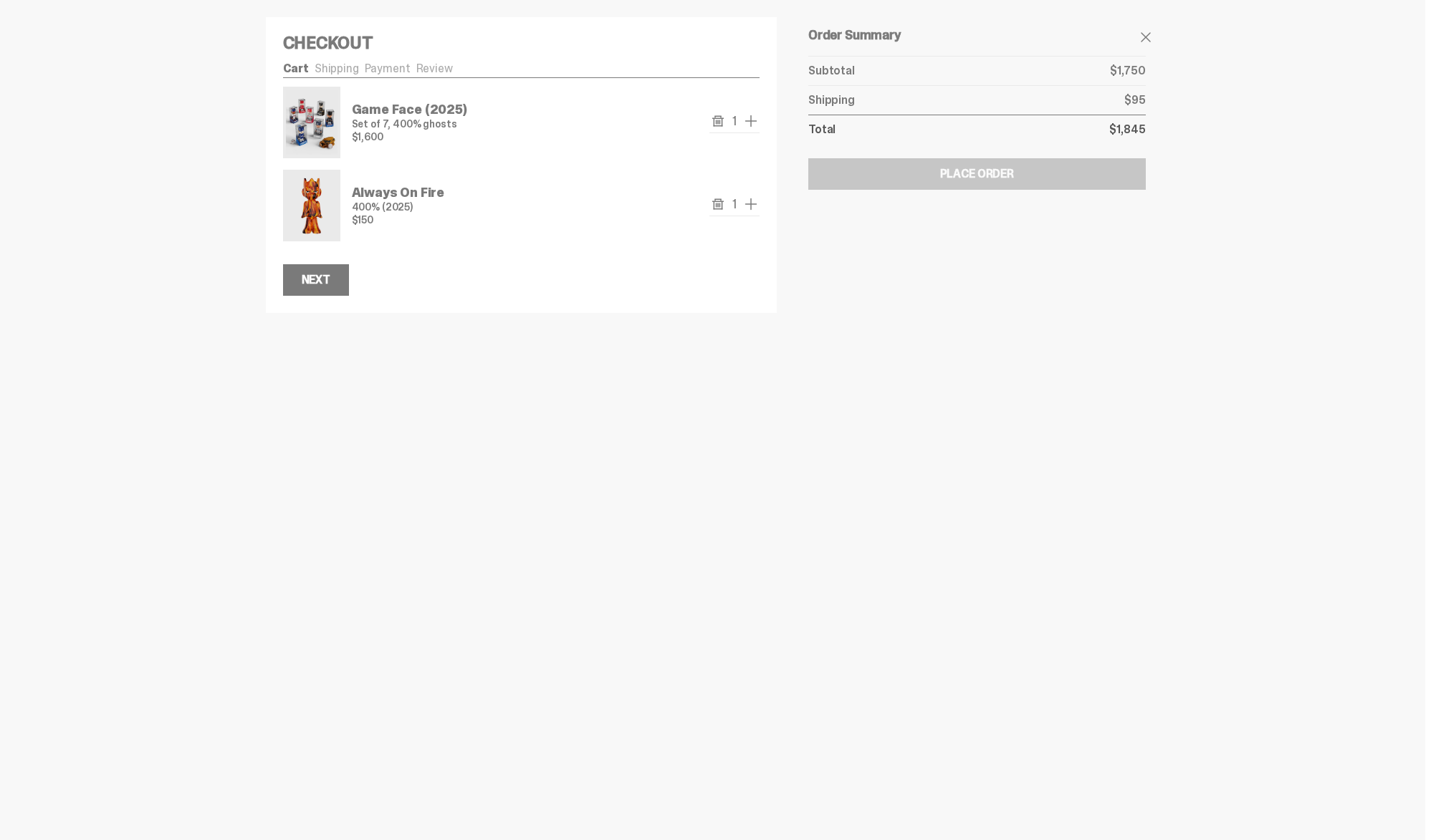
click at [724, 122] on icon "remove" at bounding box center [718, 121] width 12 height 12
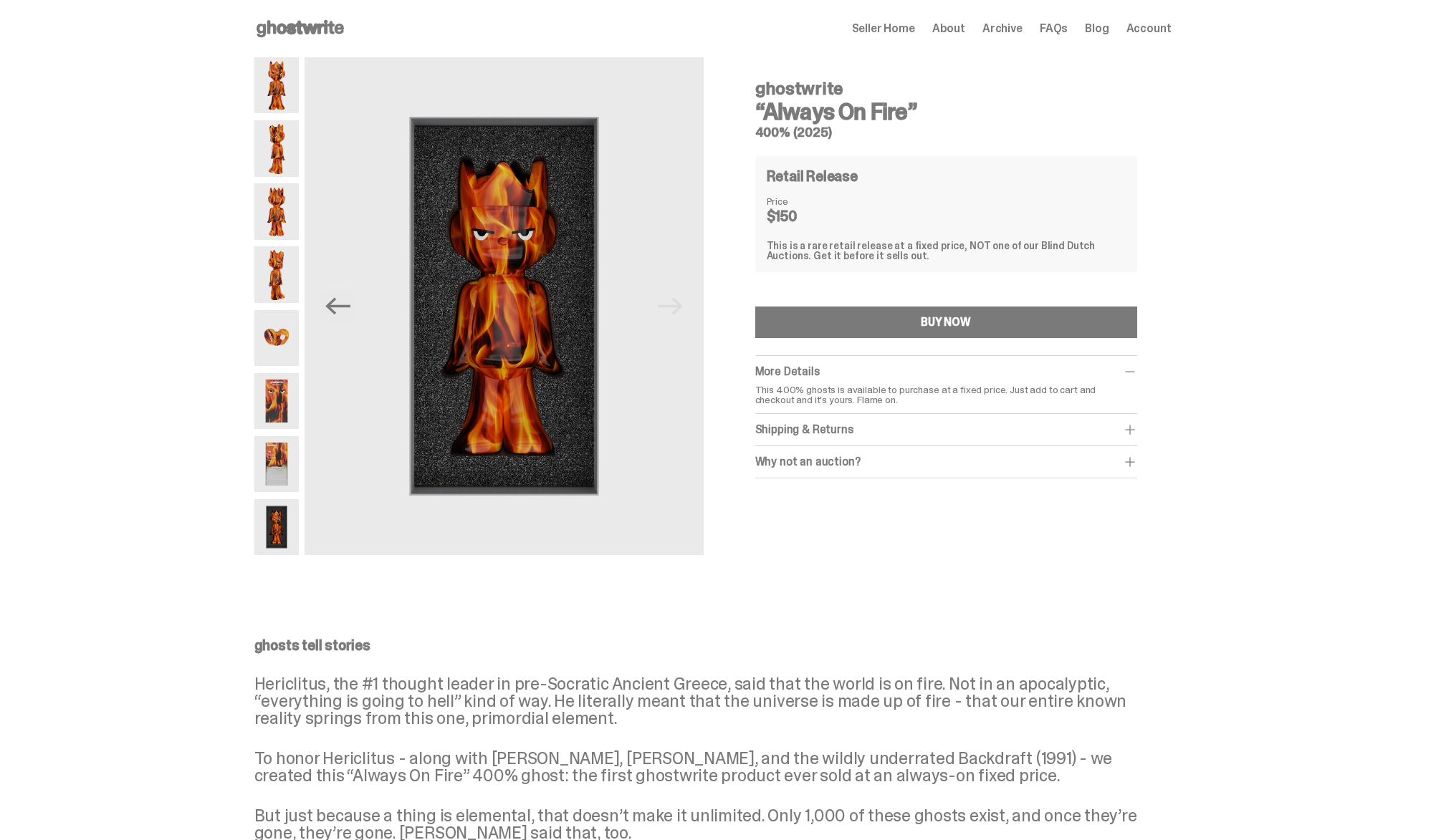
click at [207, 306] on div "ghostwrite “Always On Fire” 400% (2025) Previous Next ghostwrite “Always On Fir…" at bounding box center [712, 314] width 1425 height 512
